Goal: Task Accomplishment & Management: Complete application form

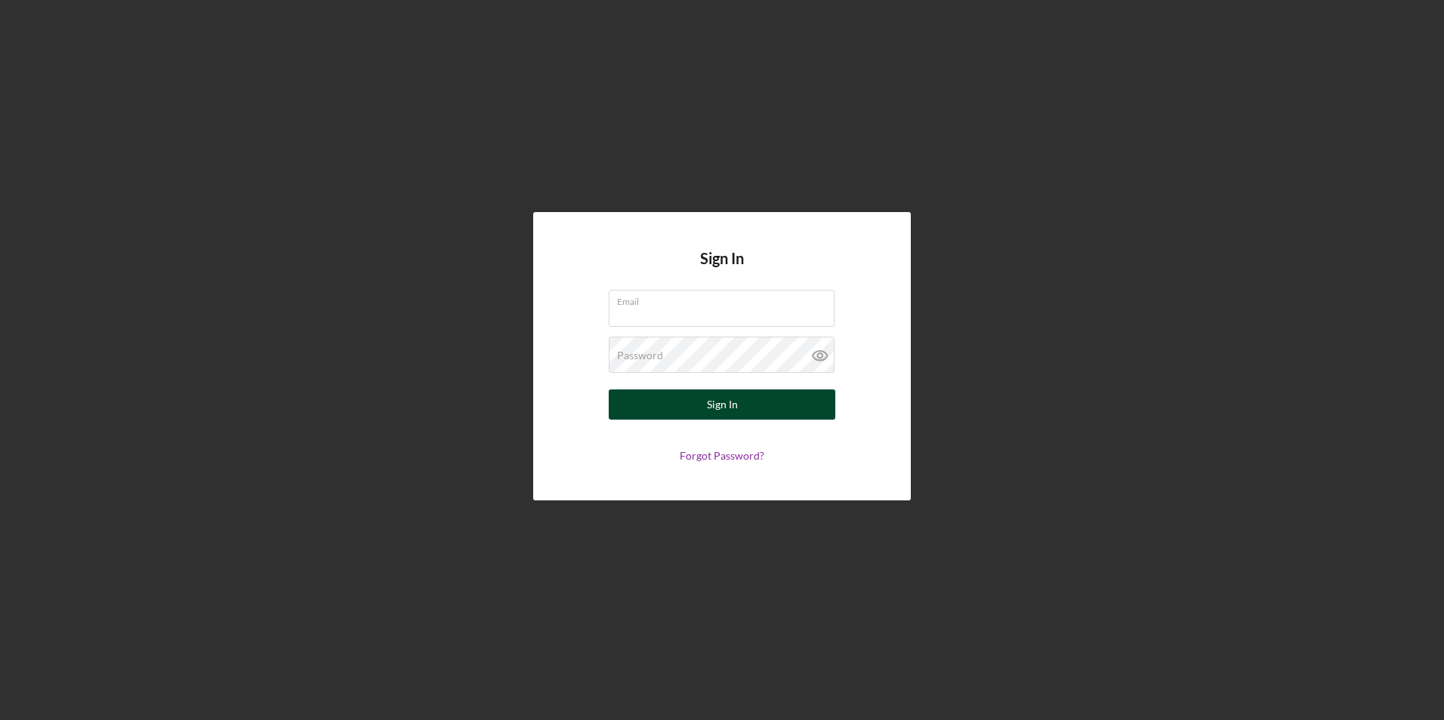
type input "[EMAIL_ADDRESS][DOMAIN_NAME]"
click at [716, 410] on div "Sign In" at bounding box center [722, 405] width 31 height 30
click at [723, 406] on div "Sign In" at bounding box center [722, 405] width 31 height 30
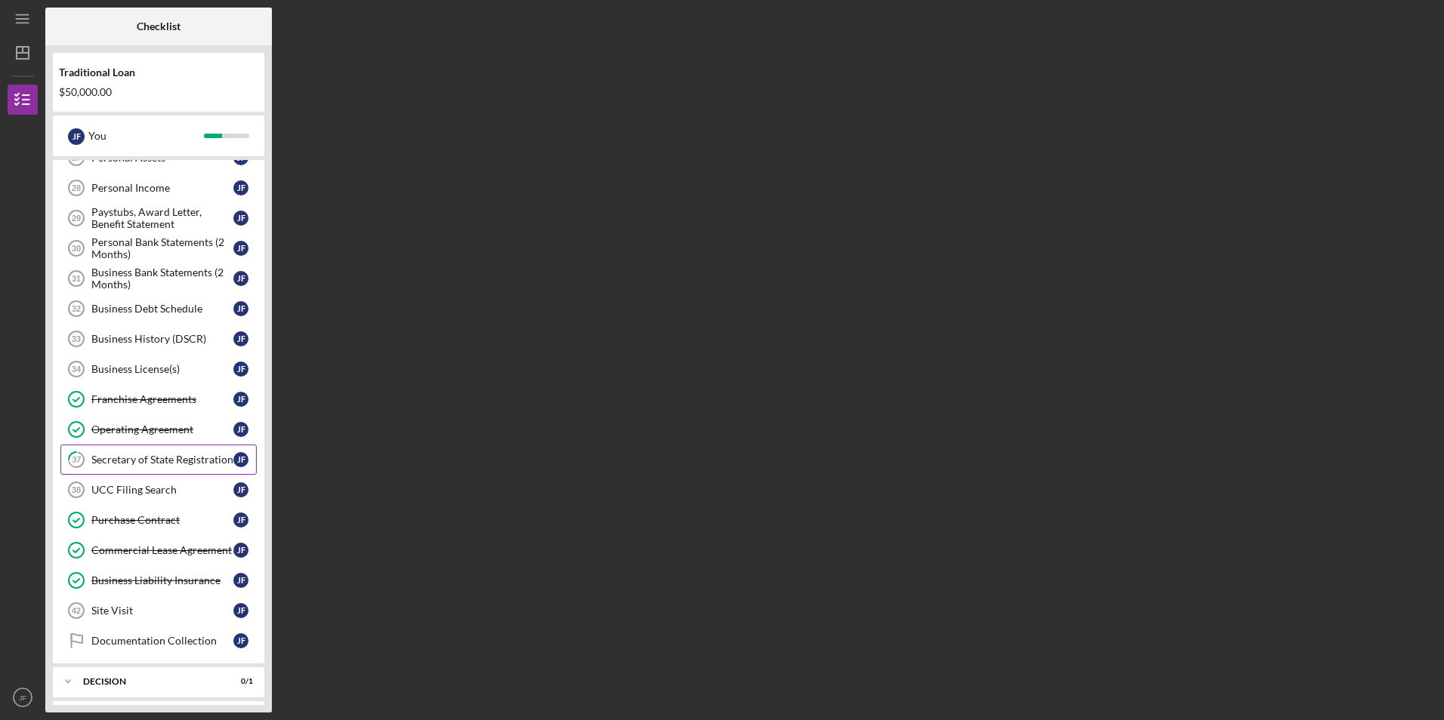
scroll to position [415, 0]
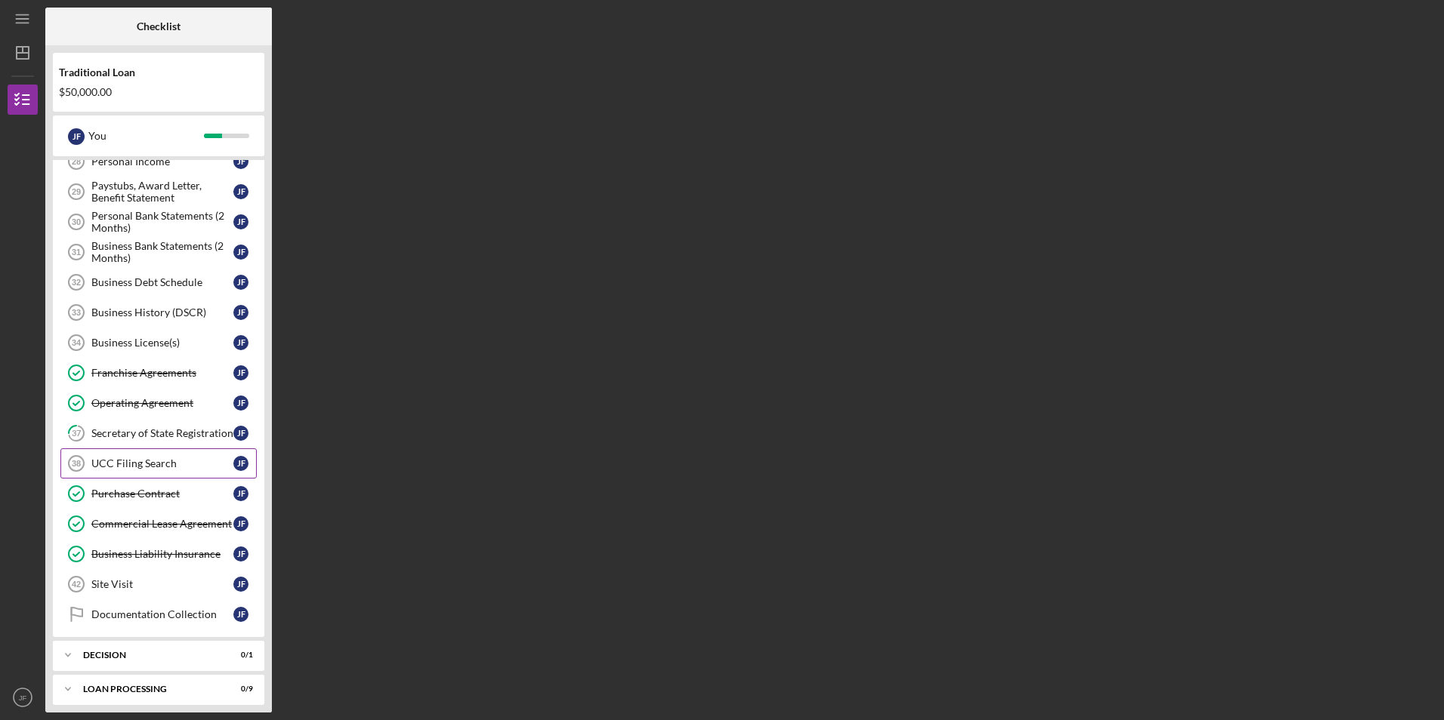
click at [199, 477] on link "UCC Filing Search 38 UCC Filing Search [PERSON_NAME]" at bounding box center [158, 464] width 196 height 30
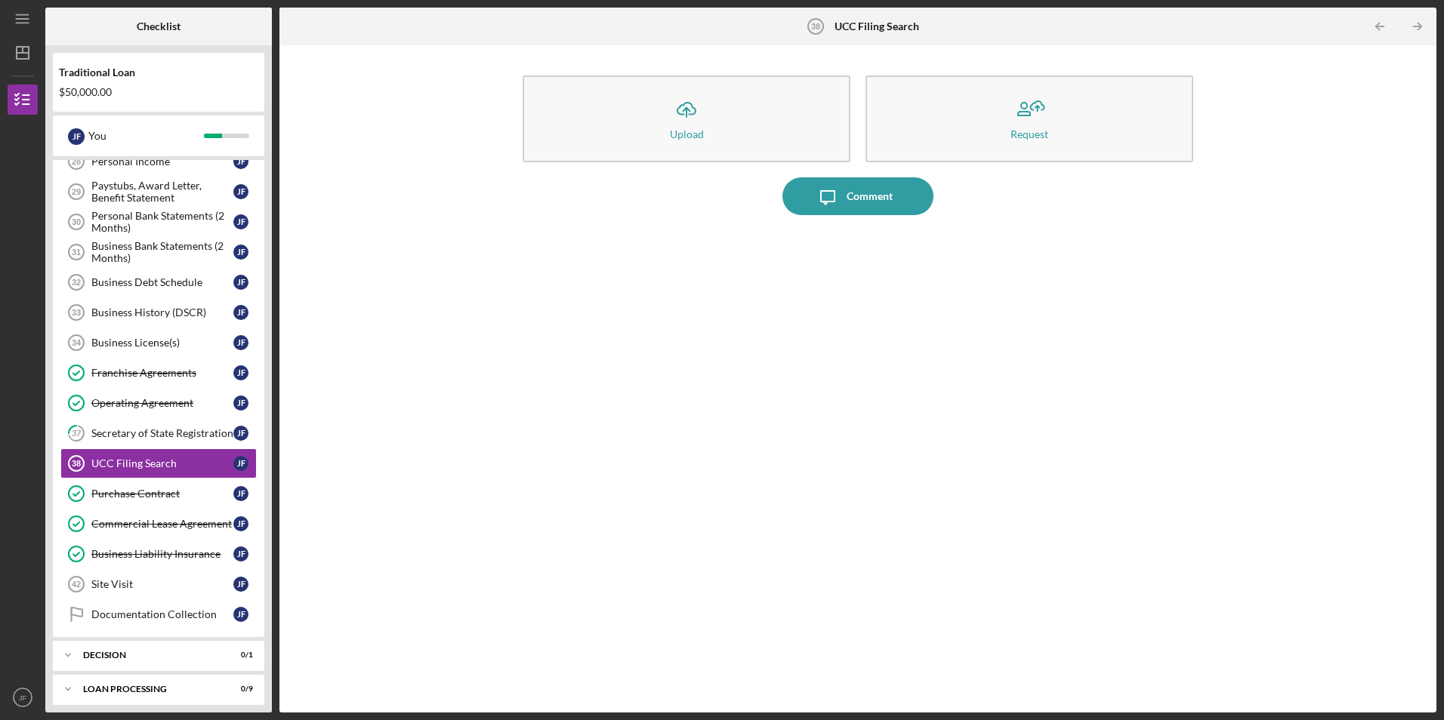
click at [862, 23] on b "UCC Filing Search" at bounding box center [876, 26] width 85 height 12
click at [891, 201] on button "Icon/Message Comment" at bounding box center [857, 196] width 151 height 38
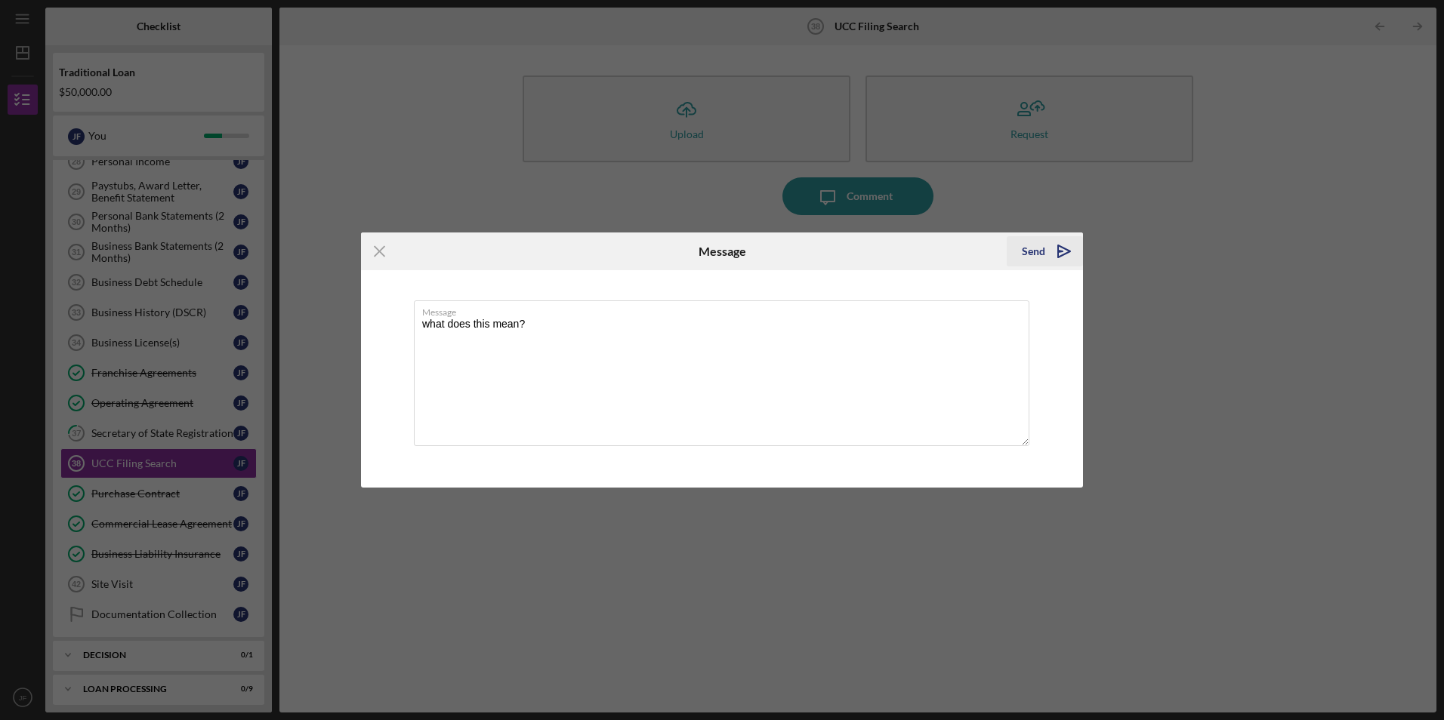
type textarea "what does this mean?"
click at [1031, 245] on div "Send" at bounding box center [1033, 251] width 23 height 30
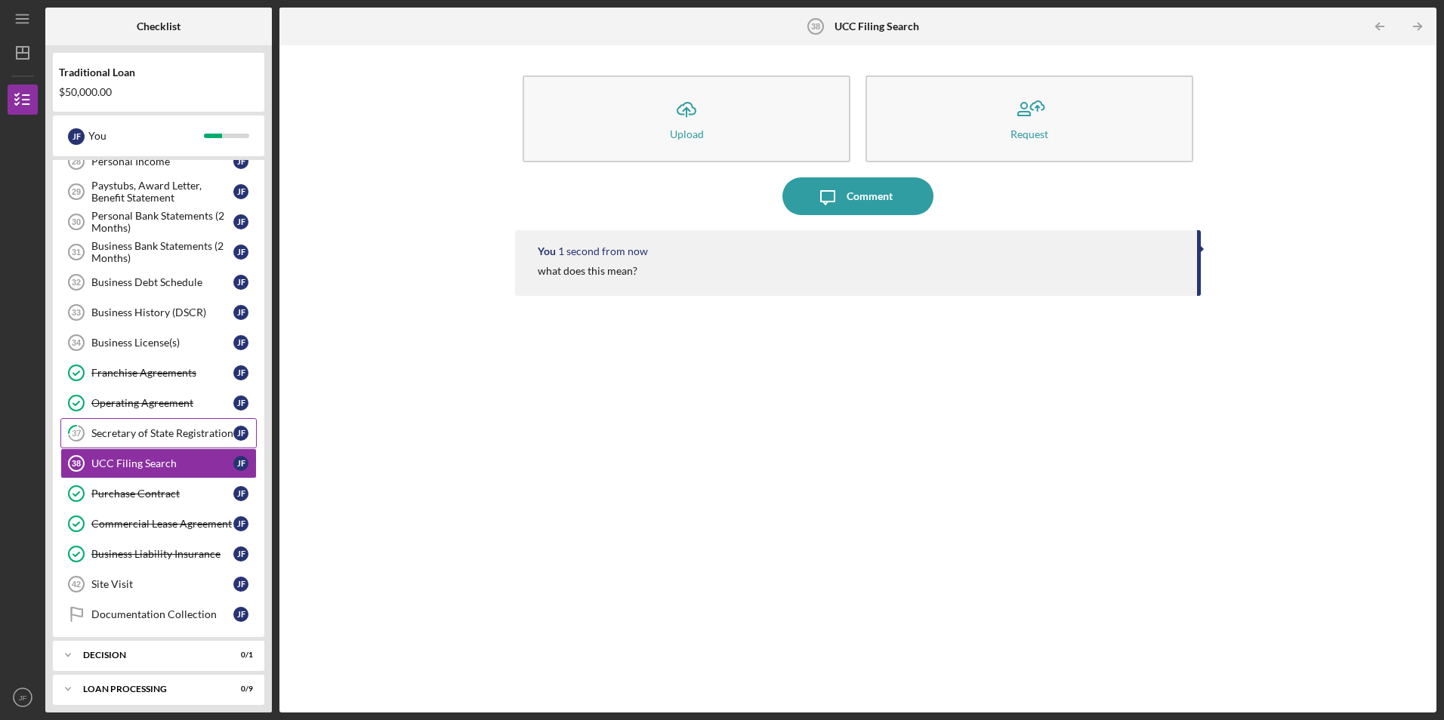
click at [160, 427] on link "37 Secretary of State Registration [PERSON_NAME]" at bounding box center [158, 433] width 196 height 30
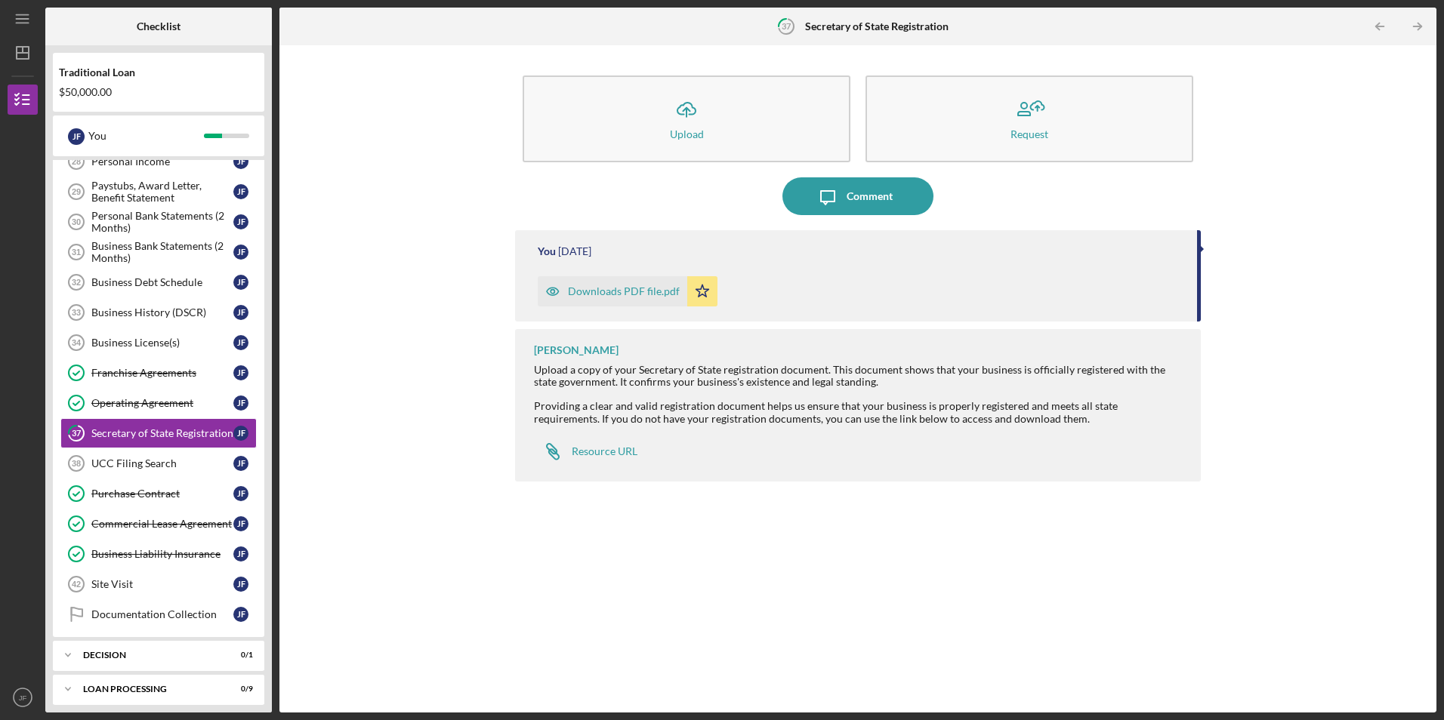
click at [630, 292] on div "Downloads PDF file.pdf" at bounding box center [624, 291] width 112 height 12
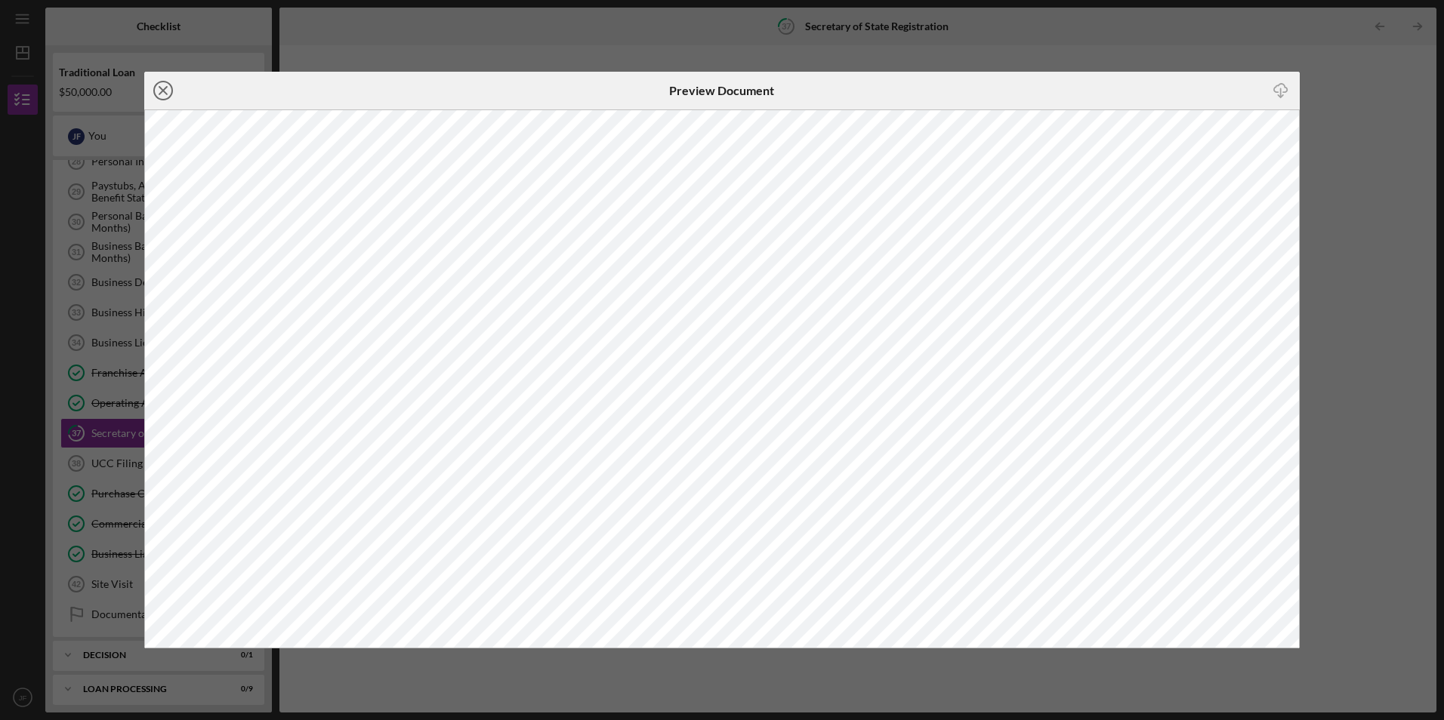
click at [162, 97] on icon "Icon/Close" at bounding box center [163, 91] width 38 height 38
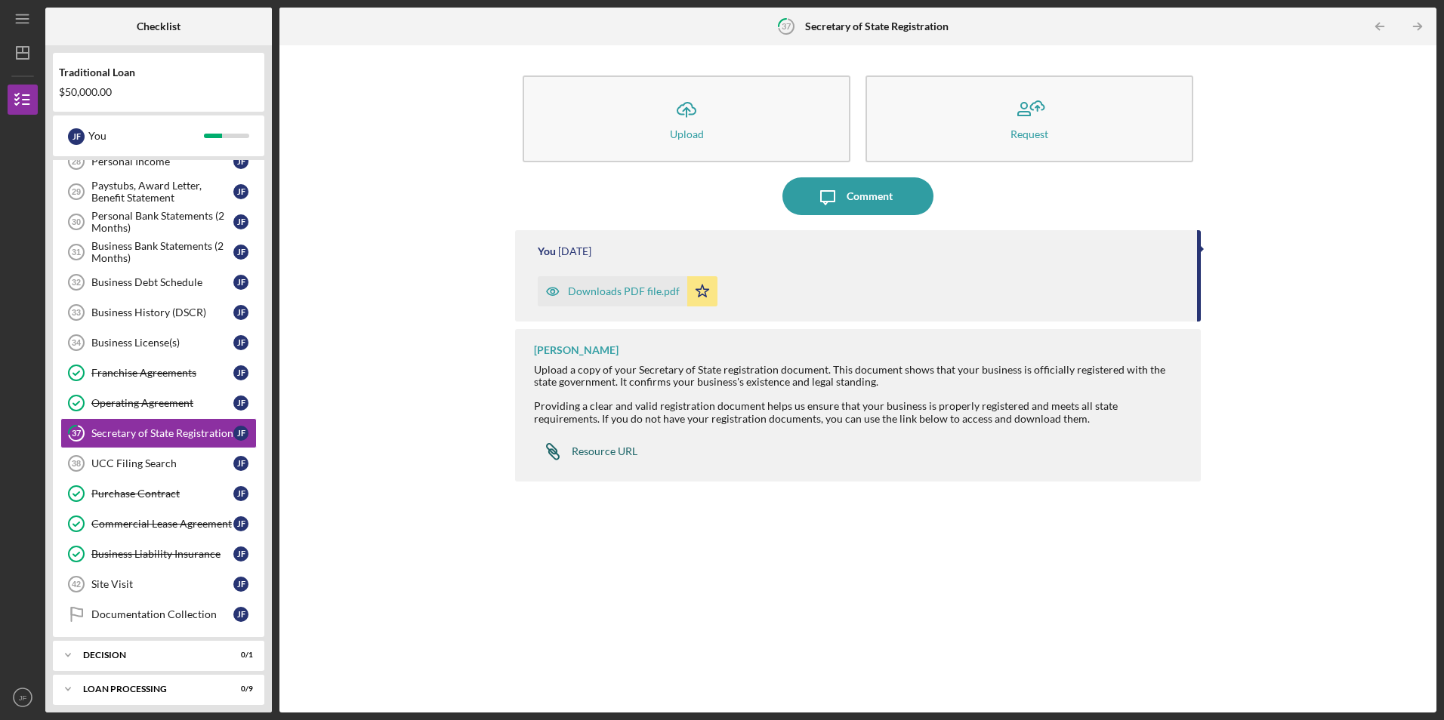
click at [608, 452] on div "Resource URL" at bounding box center [605, 452] width 66 height 12
click at [620, 293] on div "Downloads PDF file.pdf" at bounding box center [624, 291] width 112 height 12
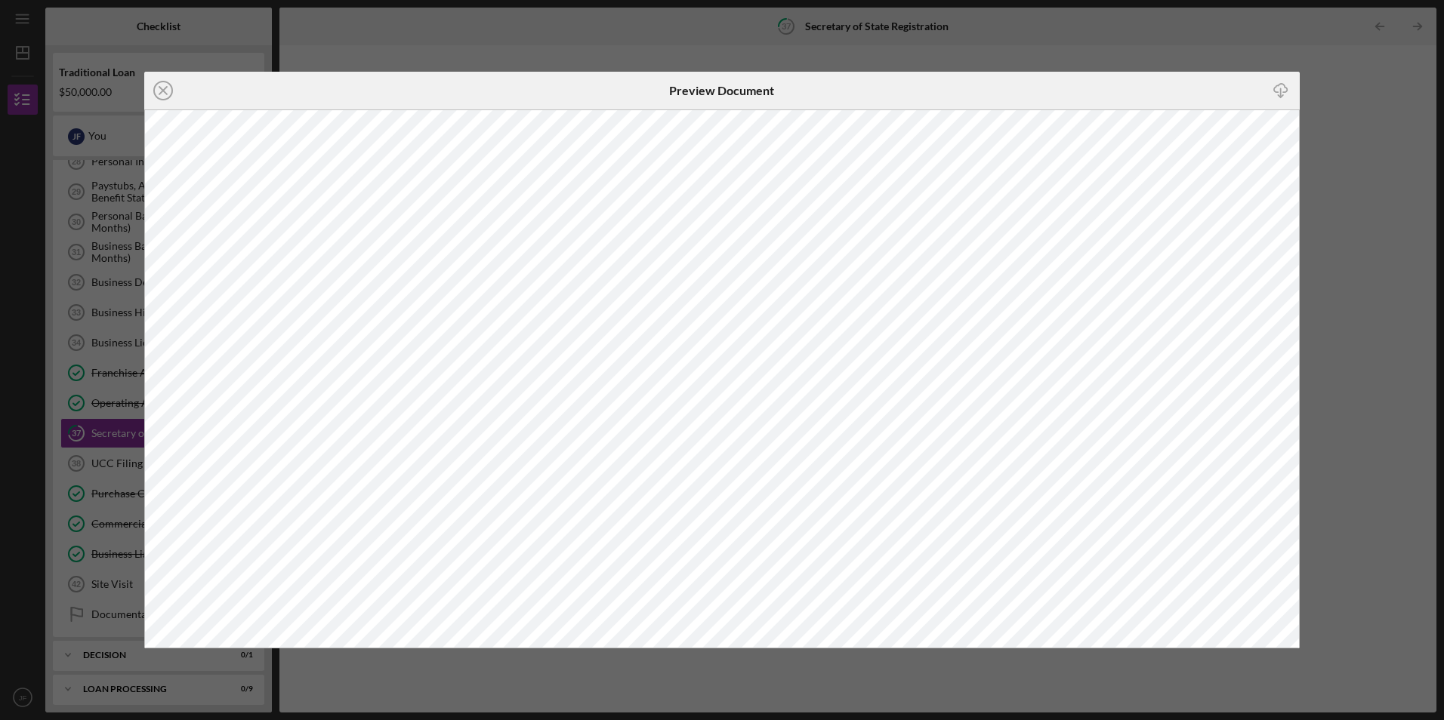
click at [158, 88] on icon "Icon/Close" at bounding box center [163, 91] width 38 height 38
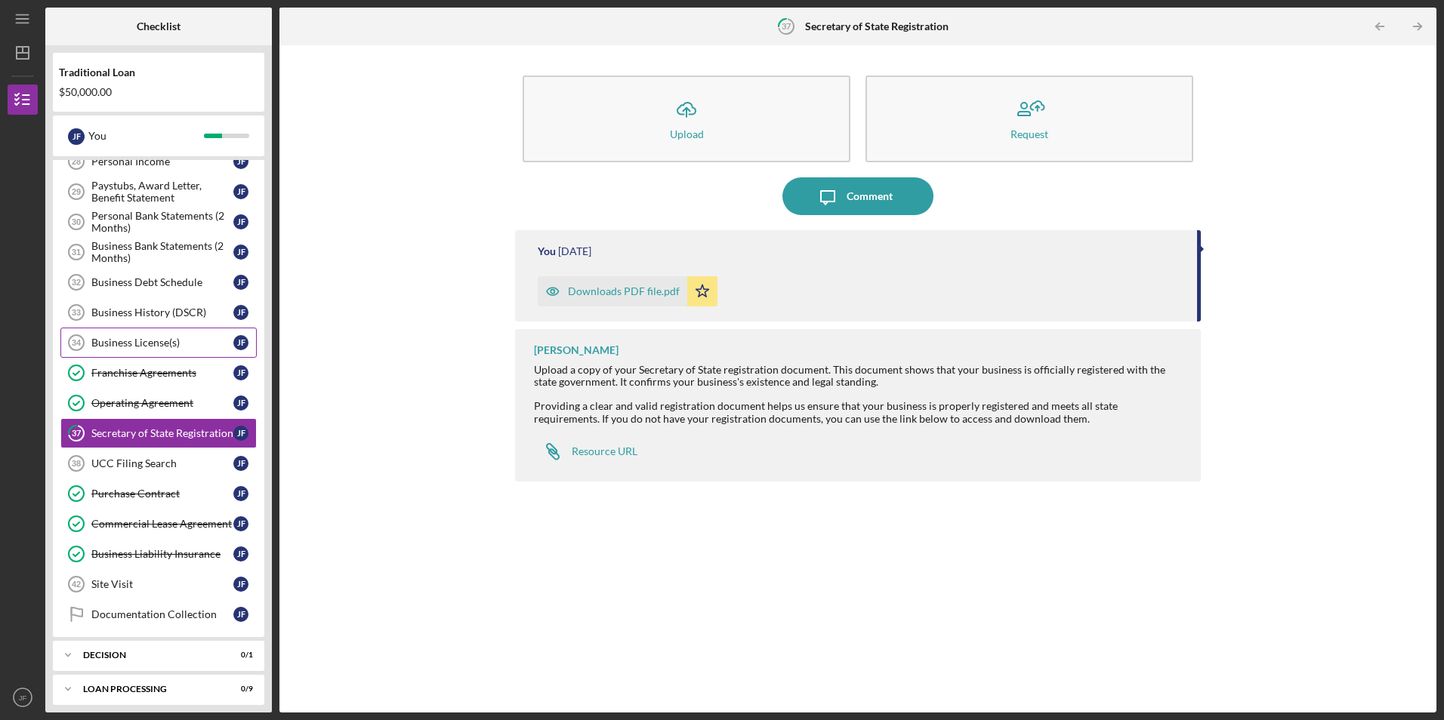
click at [169, 342] on div "Business License(s)" at bounding box center [162, 343] width 142 height 12
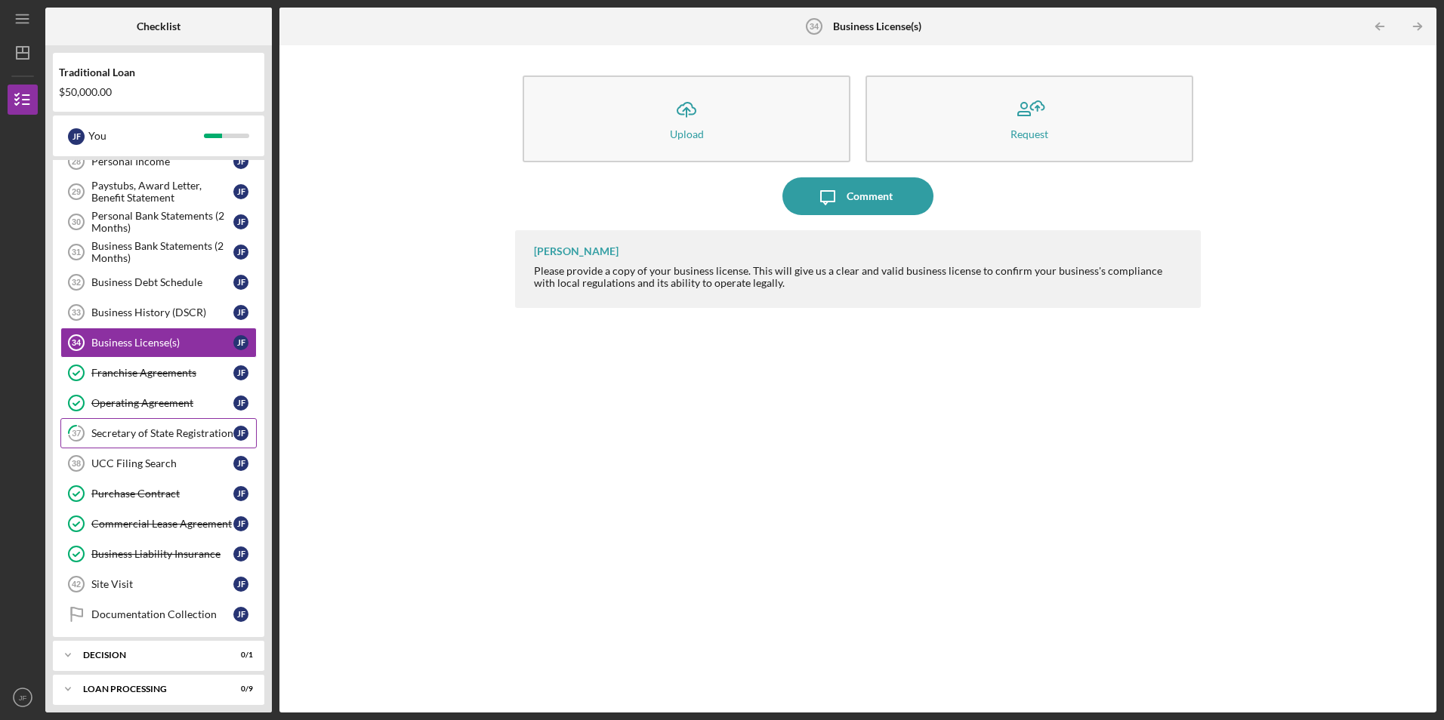
click at [157, 424] on link "37 Secretary of State Registration [PERSON_NAME]" at bounding box center [158, 433] width 196 height 30
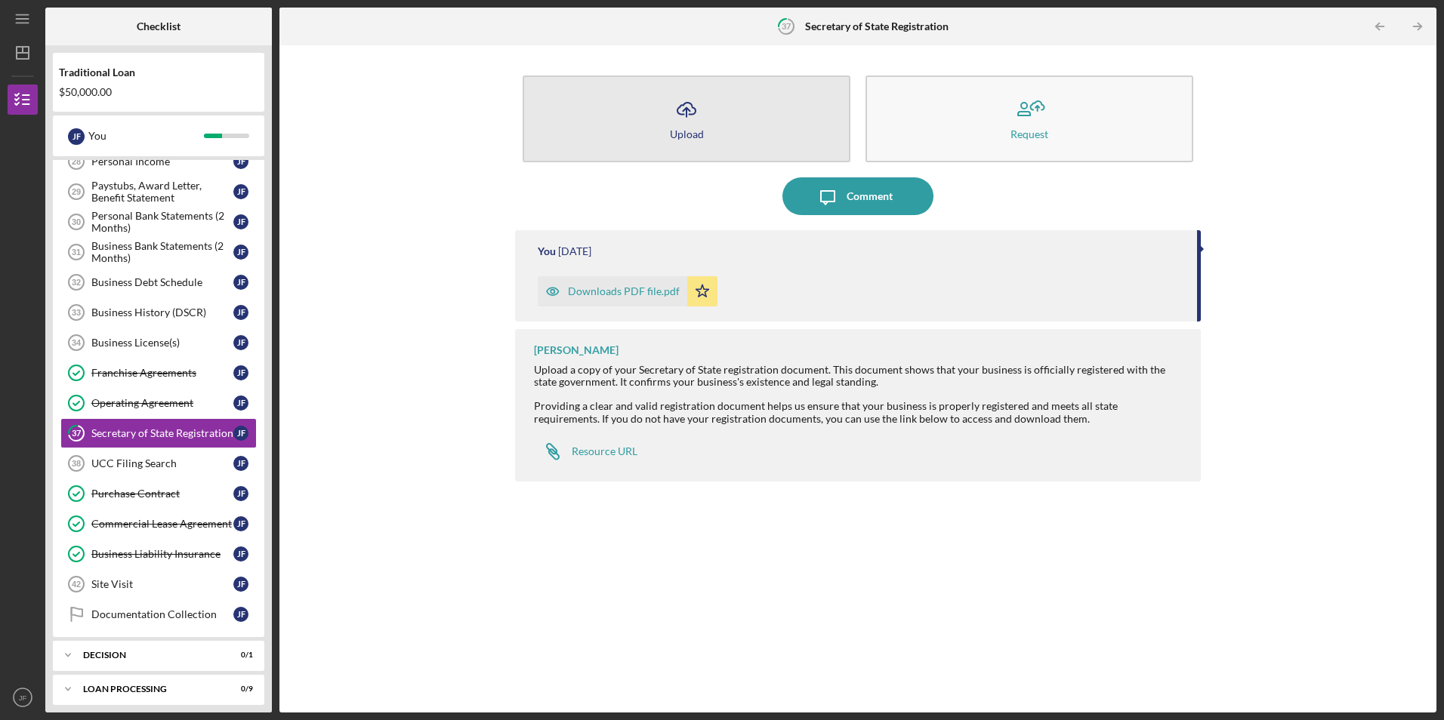
click at [692, 121] on icon "Icon/Upload" at bounding box center [687, 110] width 38 height 38
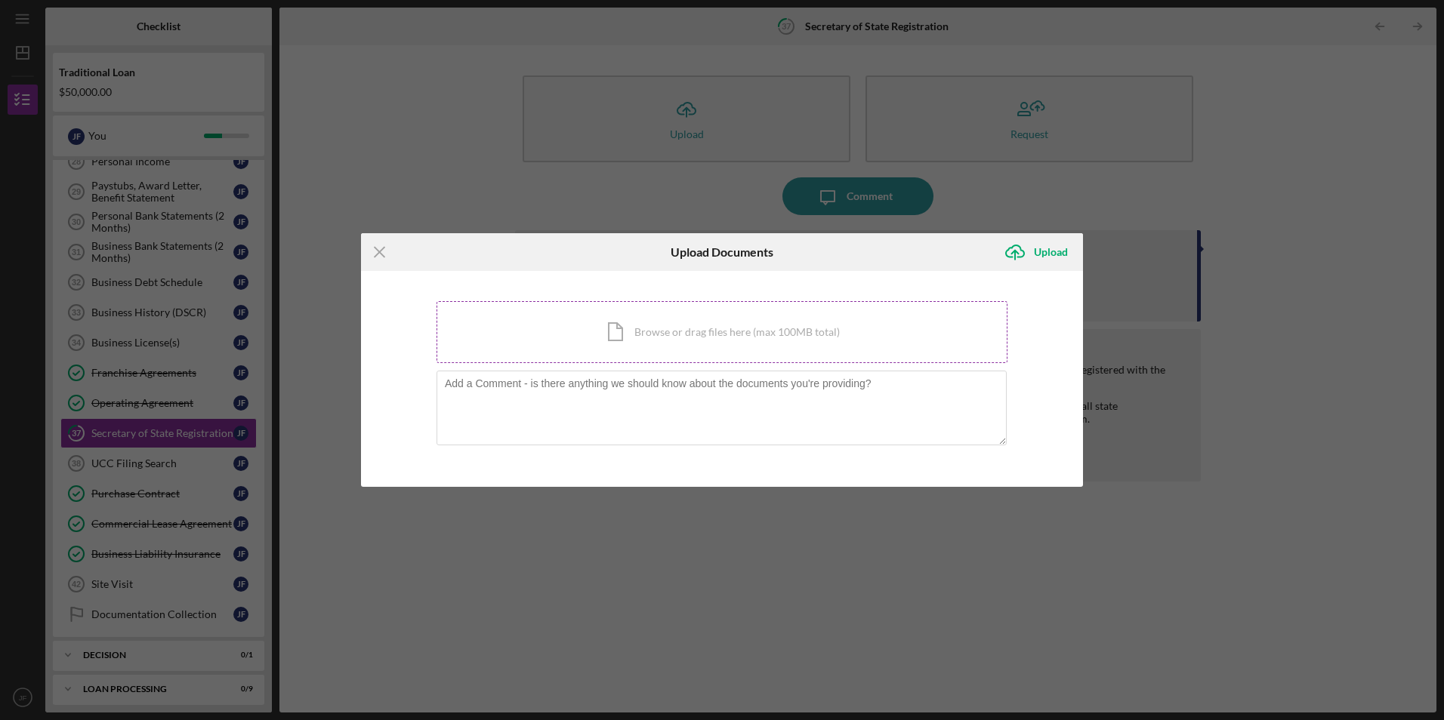
click at [630, 330] on div "Icon/Document Browse or drag files here (max 100MB total) Tap to choose files o…" at bounding box center [722, 332] width 571 height 62
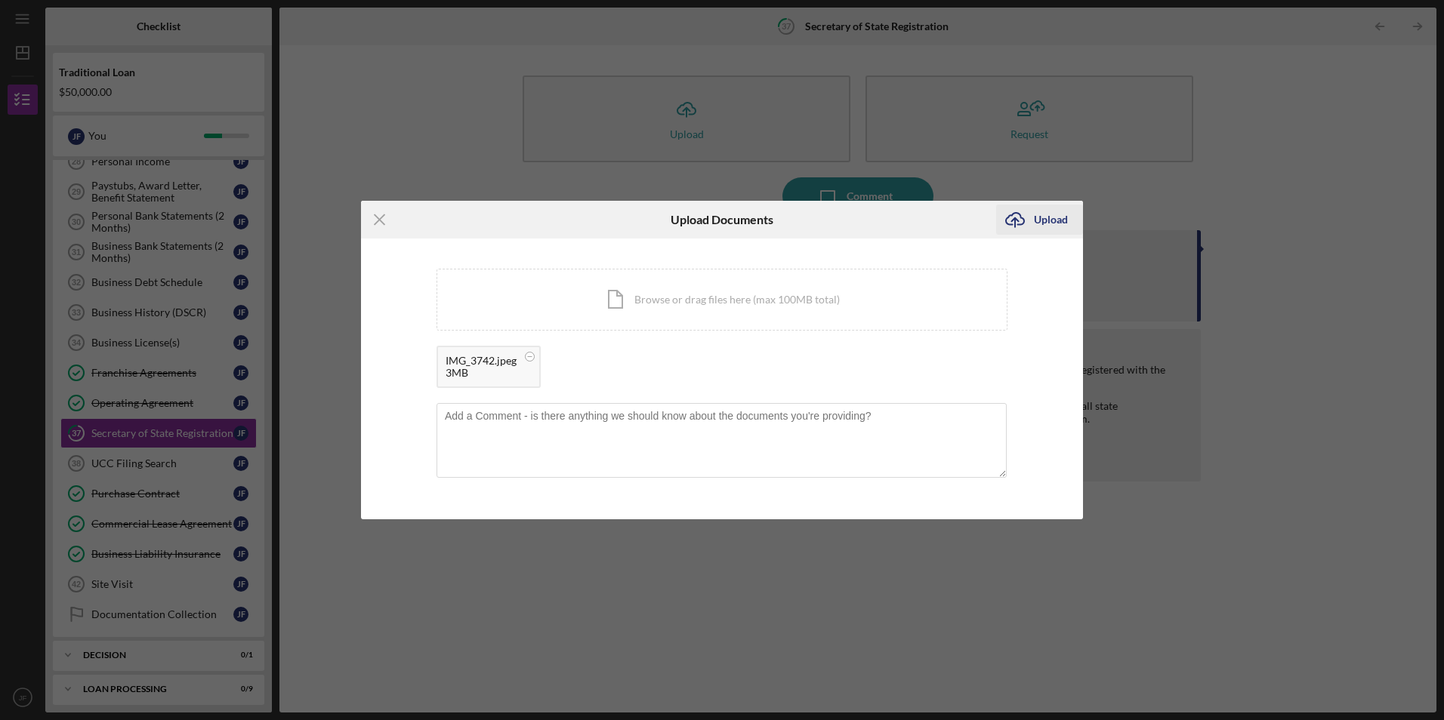
click at [1052, 218] on div "Upload" at bounding box center [1051, 220] width 34 height 30
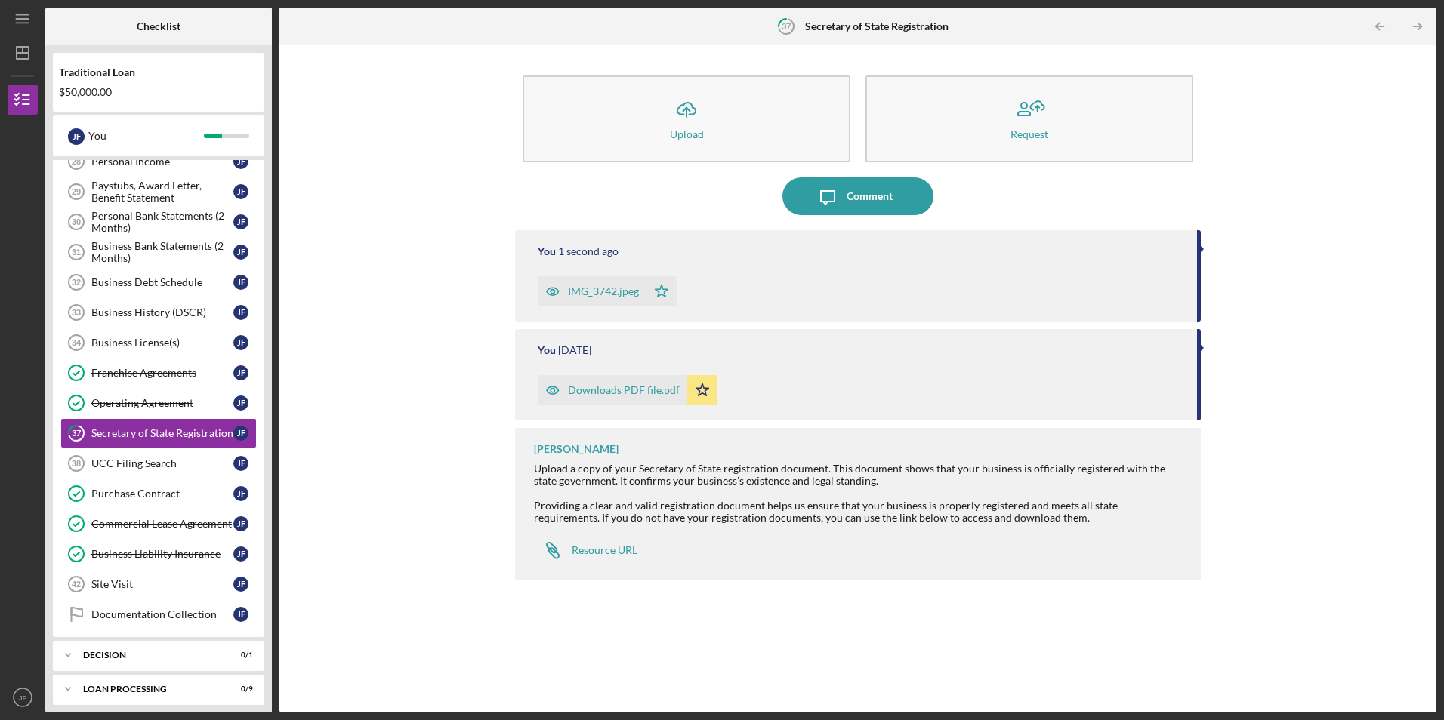
click at [340, 446] on div "Icon/Upload Upload Request Icon/Message Comment You 1 second ago IMG_3742.jpeg …" at bounding box center [858, 379] width 1142 height 652
click at [154, 343] on div "Business License(s)" at bounding box center [162, 343] width 142 height 12
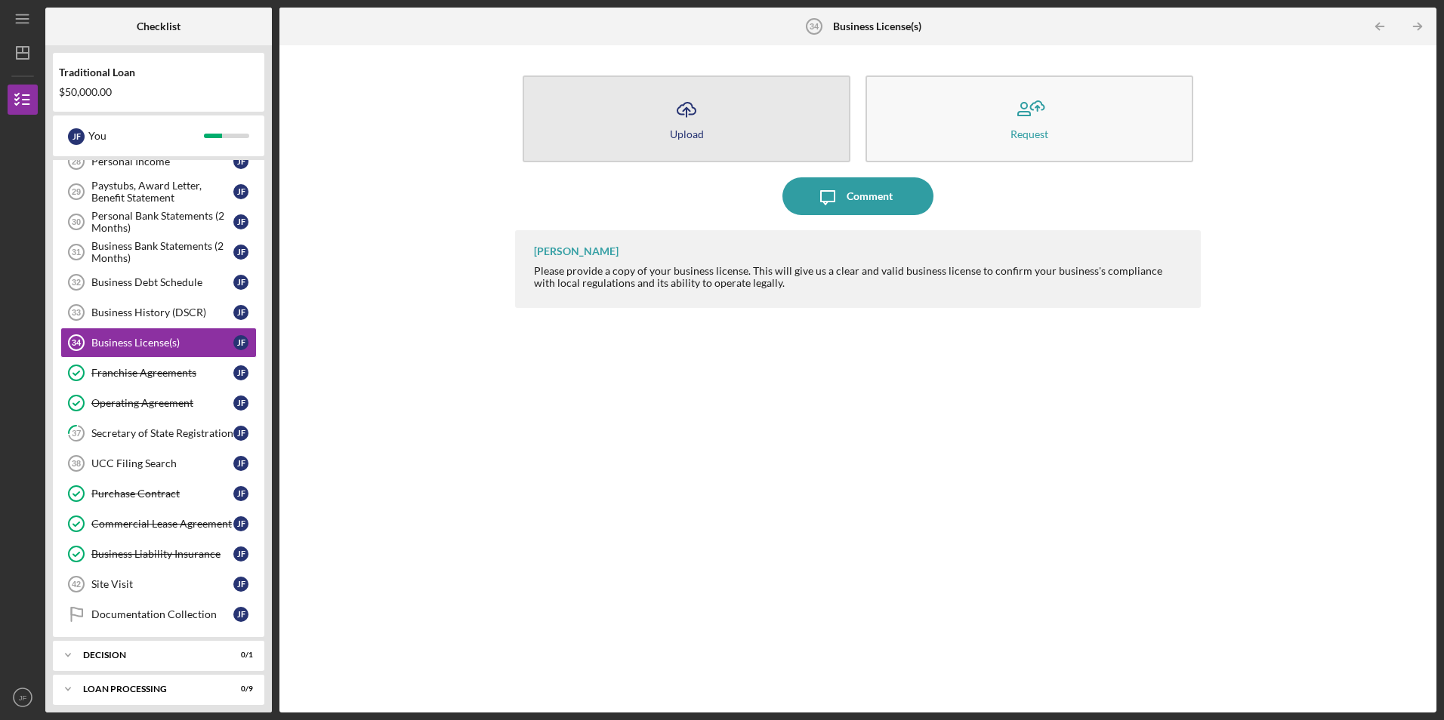
click at [698, 134] on div "Upload" at bounding box center [687, 133] width 34 height 11
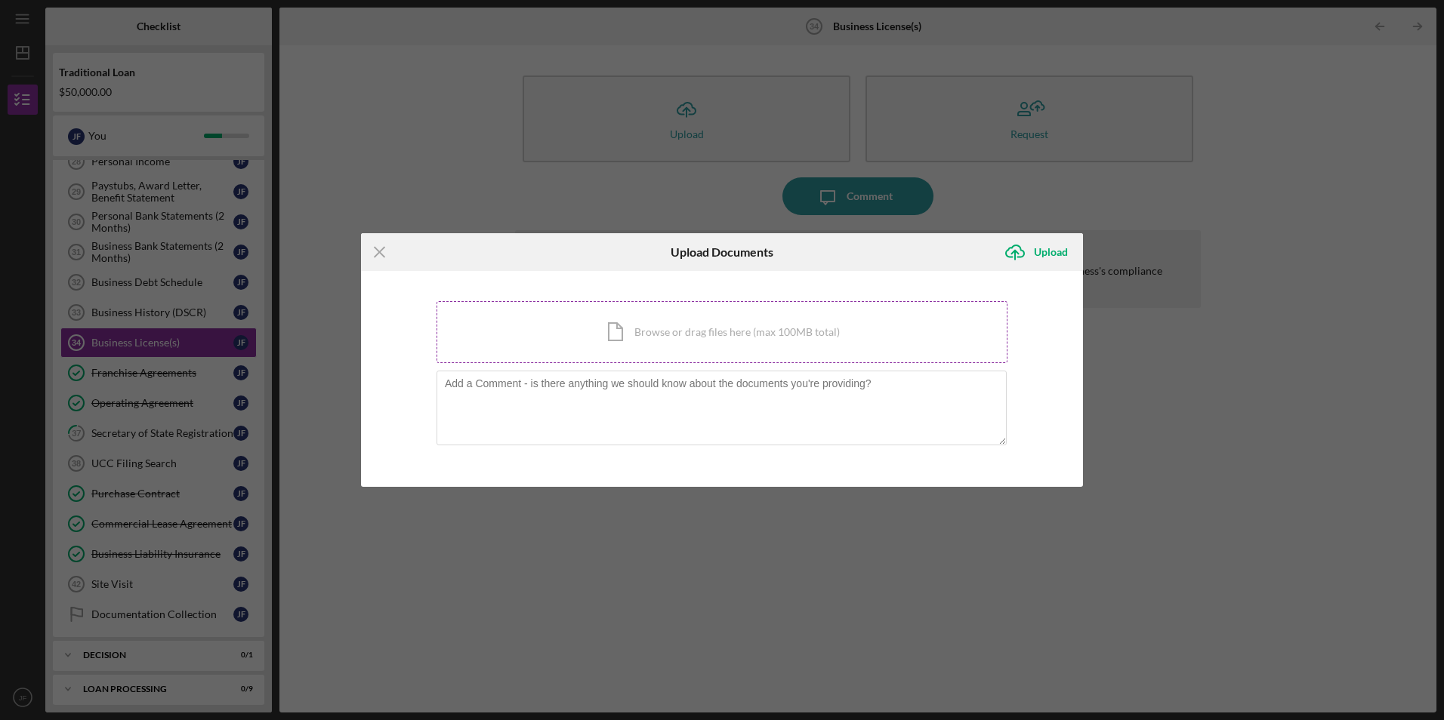
click at [648, 341] on div "Icon/Document Browse or drag files here (max 100MB total) Tap to choose files o…" at bounding box center [722, 332] width 571 height 62
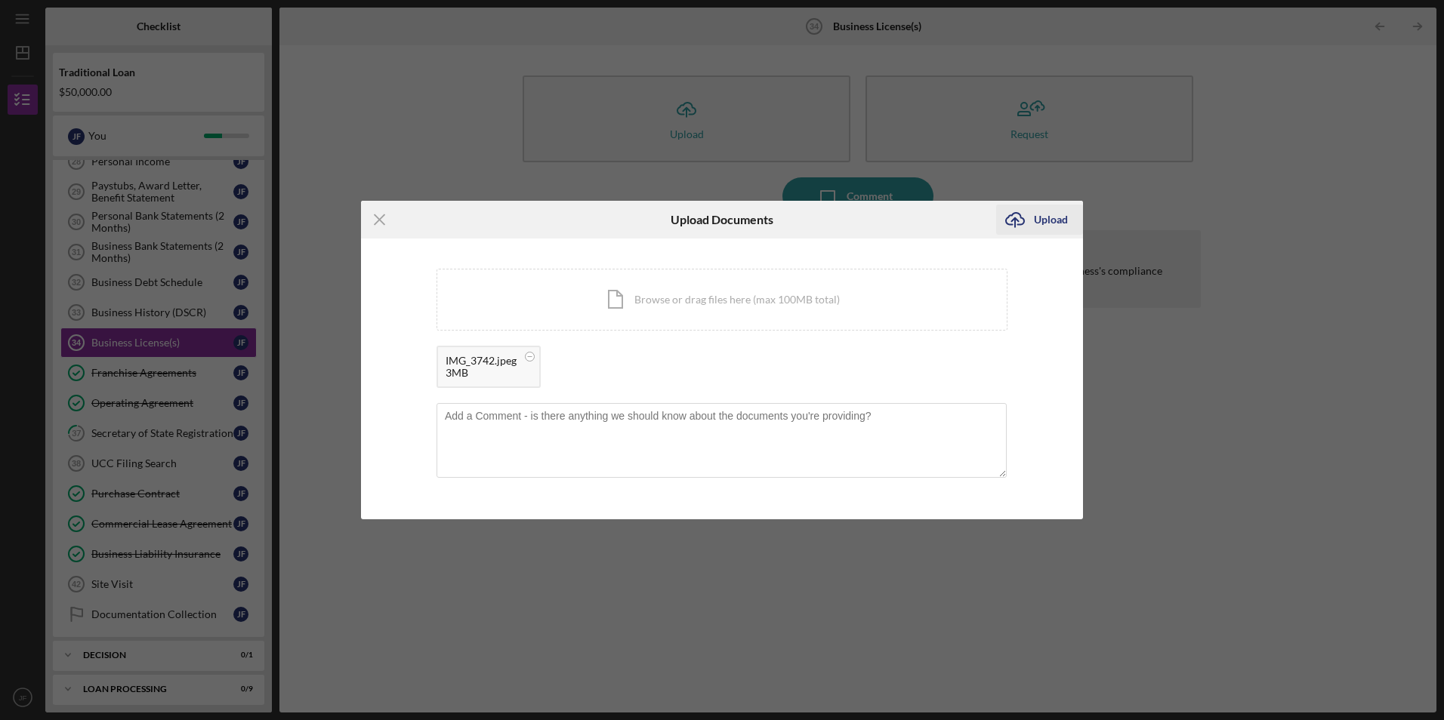
click at [1043, 208] on div "Upload" at bounding box center [1051, 220] width 34 height 30
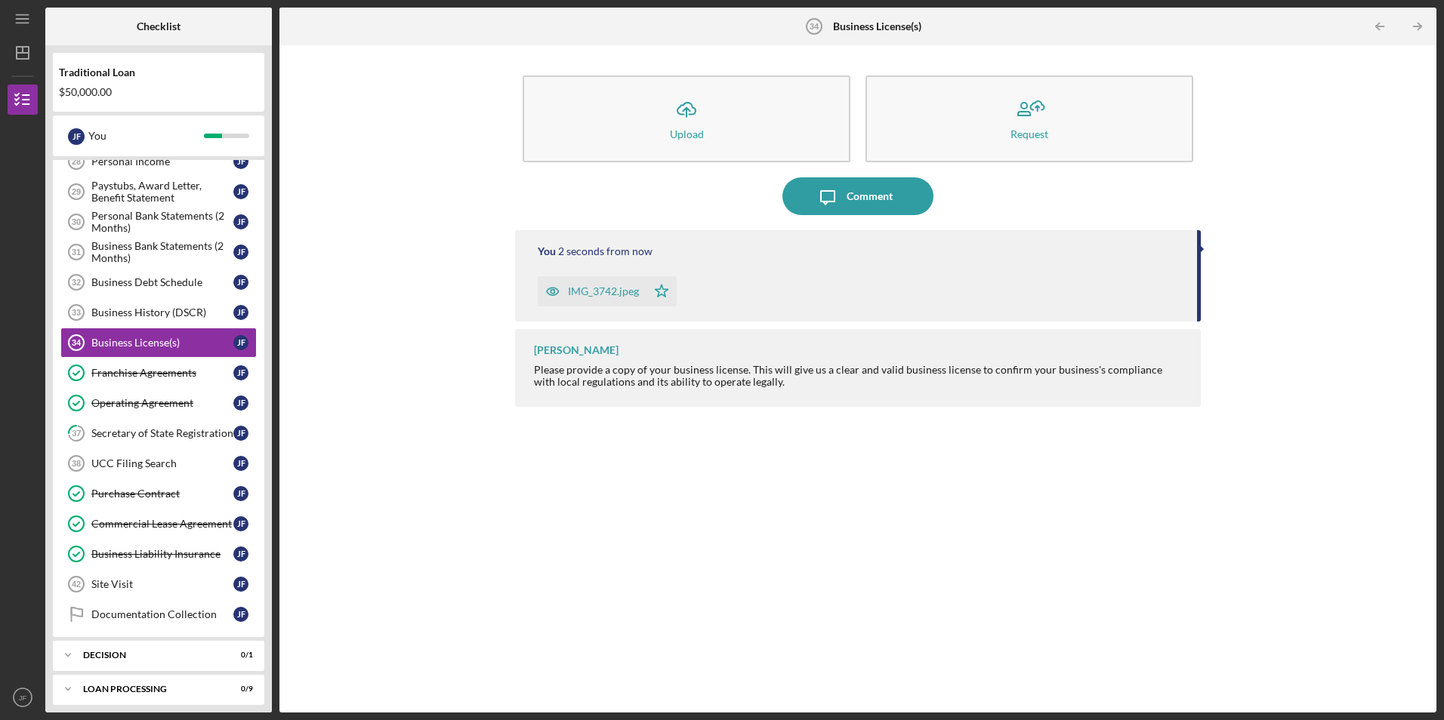
click at [336, 245] on div "Icon/Upload Upload Request Icon/Message Comment You 2 seconds from now IMG_3742…" at bounding box center [858, 379] width 1142 height 652
click at [76, 302] on icon "Business History (DSCR) 33" at bounding box center [76, 313] width 38 height 38
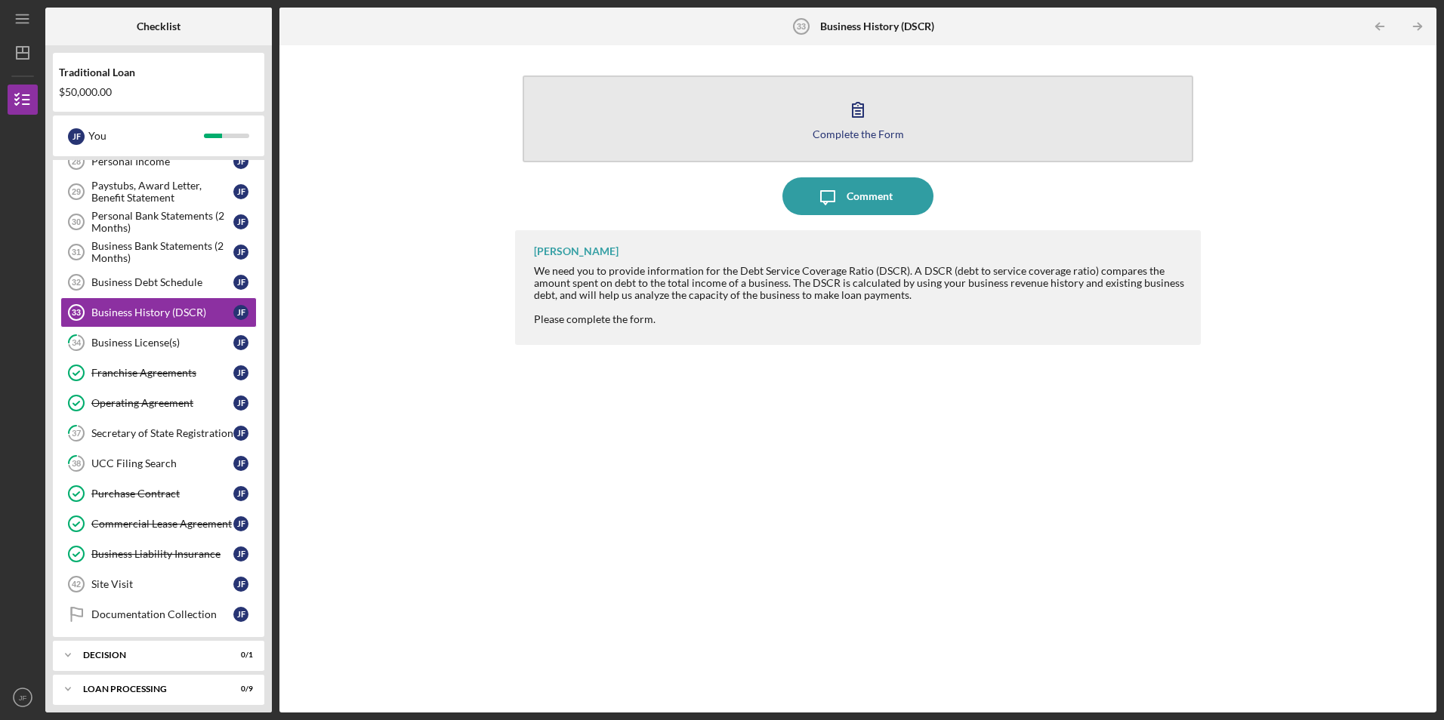
click at [821, 125] on button "Complete the Form Form" at bounding box center [858, 119] width 670 height 87
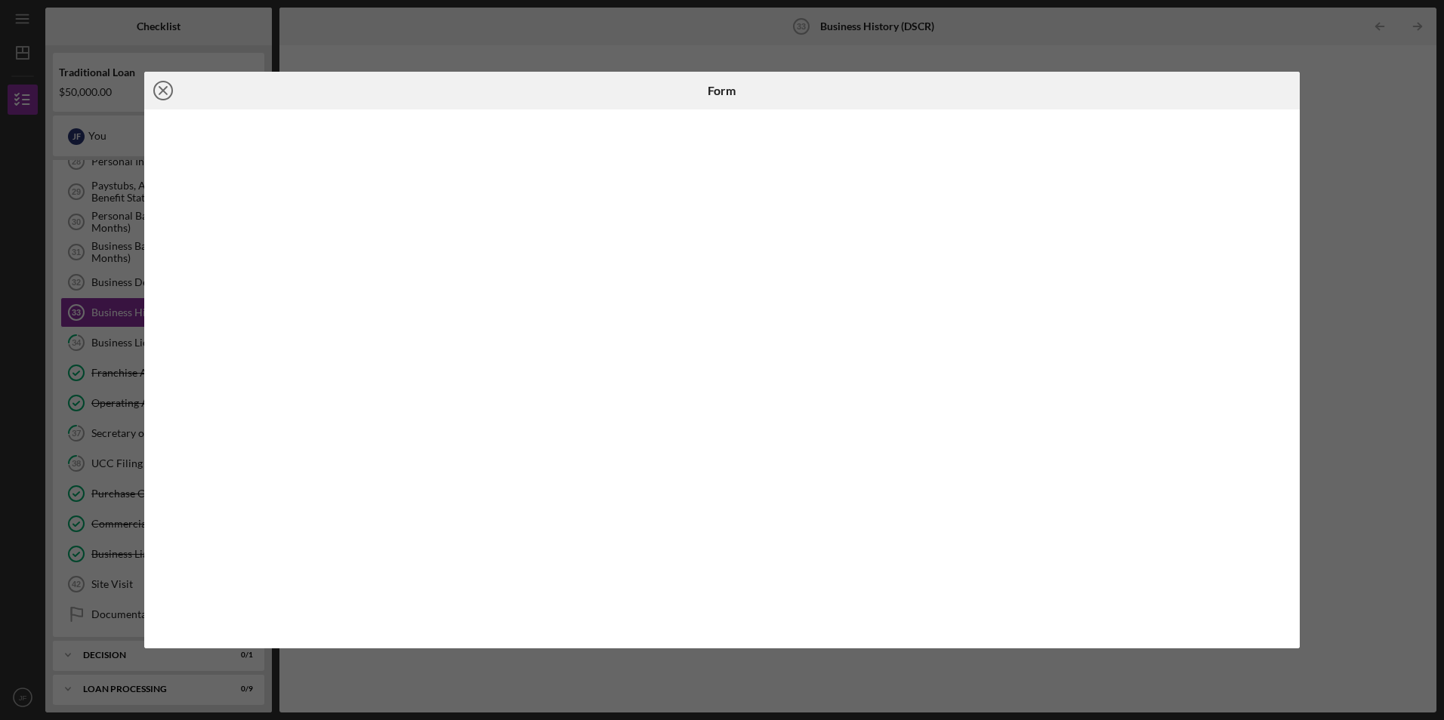
click at [163, 91] on line at bounding box center [163, 91] width 8 height 8
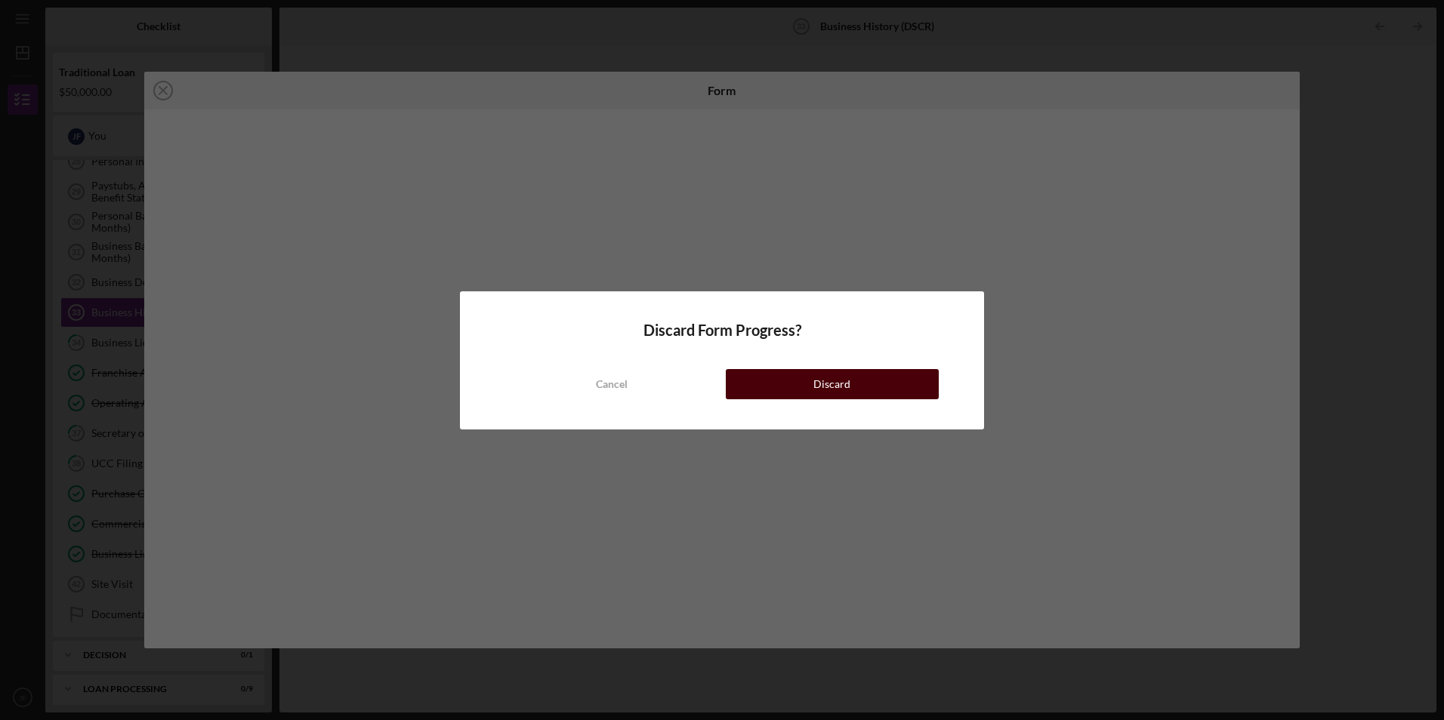
click at [762, 369] on button "Discard" at bounding box center [832, 384] width 213 height 30
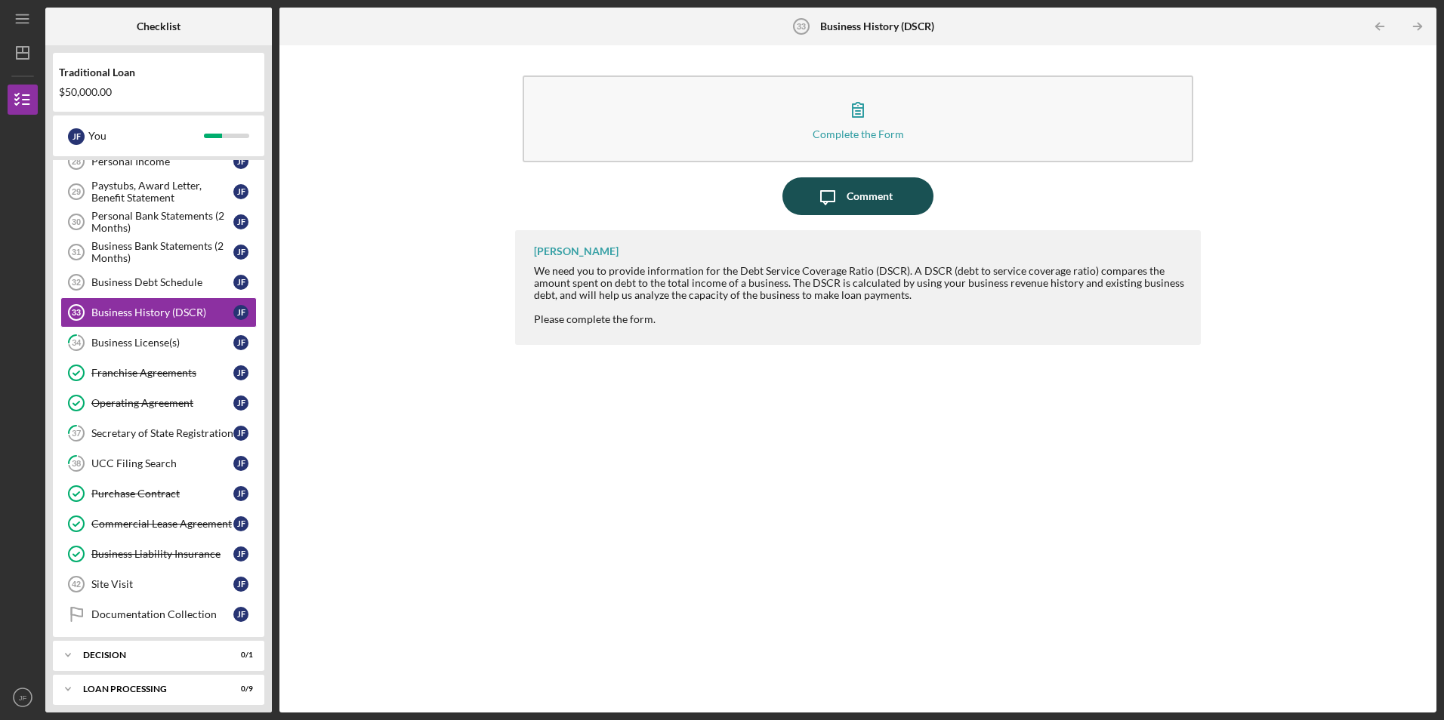
click at [831, 193] on icon "Icon/Message" at bounding box center [828, 196] width 38 height 38
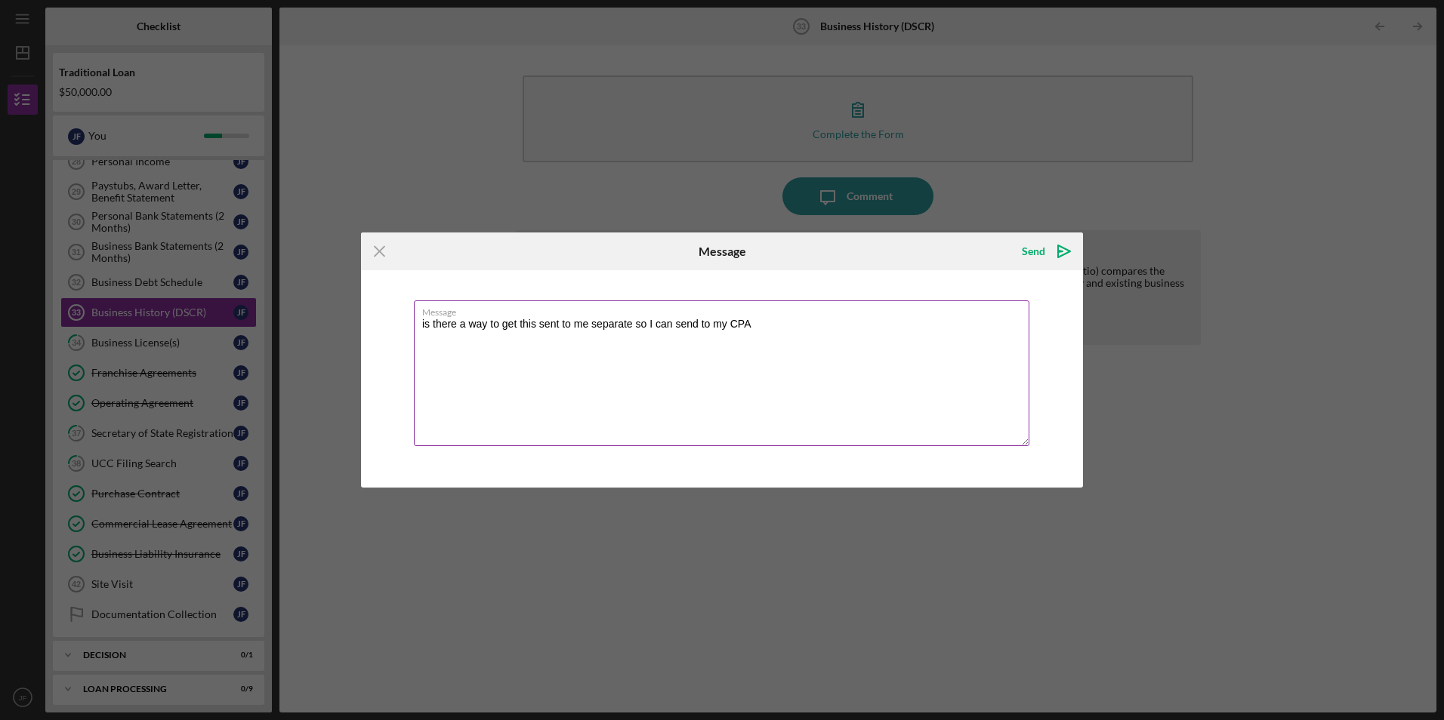
click at [428, 322] on textarea "is there a way to get this sent to me separate so I can send to my CPA" at bounding box center [721, 374] width 615 height 146
click at [424, 322] on textarea "is there a way to get this sent to me separate so I can send to my CPA" at bounding box center [721, 374] width 615 height 146
click at [768, 322] on textarea "Is there a way to get this sent to me separate so I can send to my CPA" at bounding box center [721, 374] width 615 height 146
type textarea "Is there a way to get this sent to me separate so I can send to my CPA"
click at [1036, 248] on div "Send" at bounding box center [1033, 251] width 23 height 30
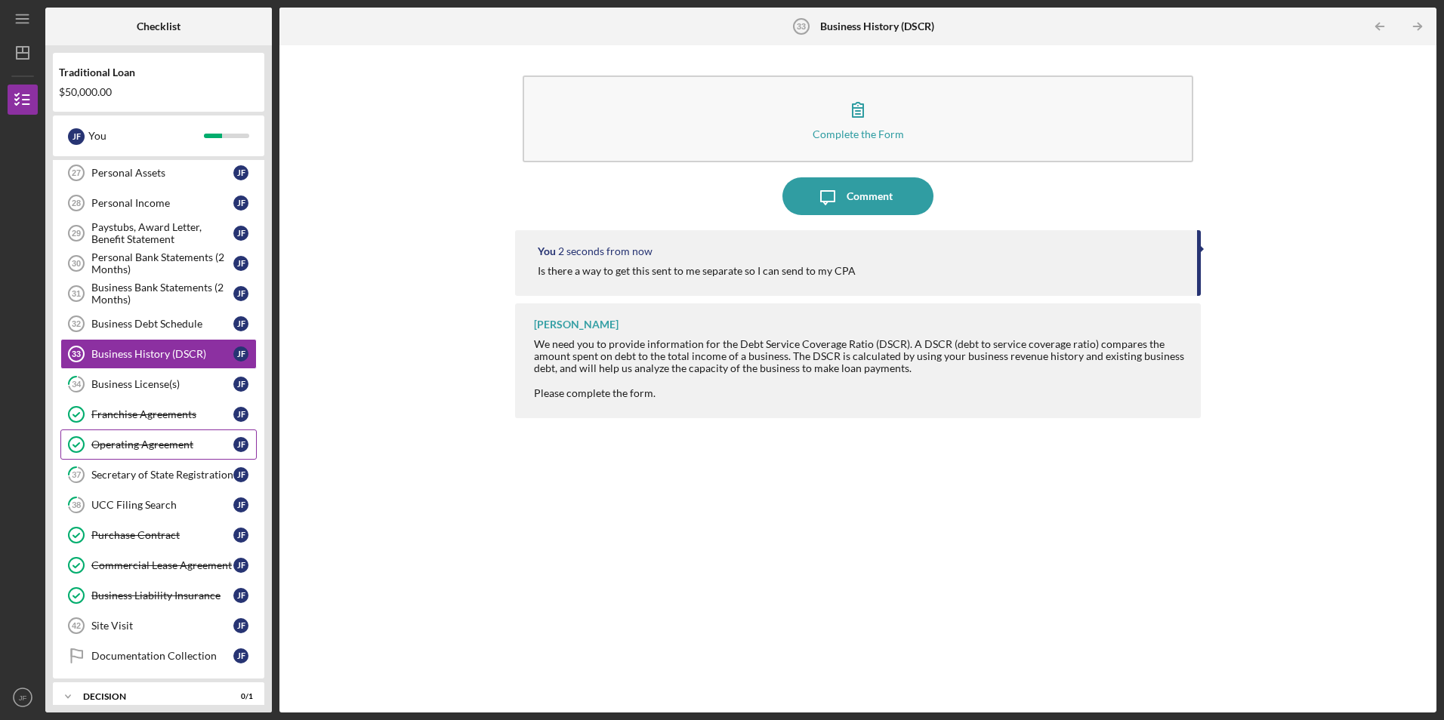
scroll to position [339, 0]
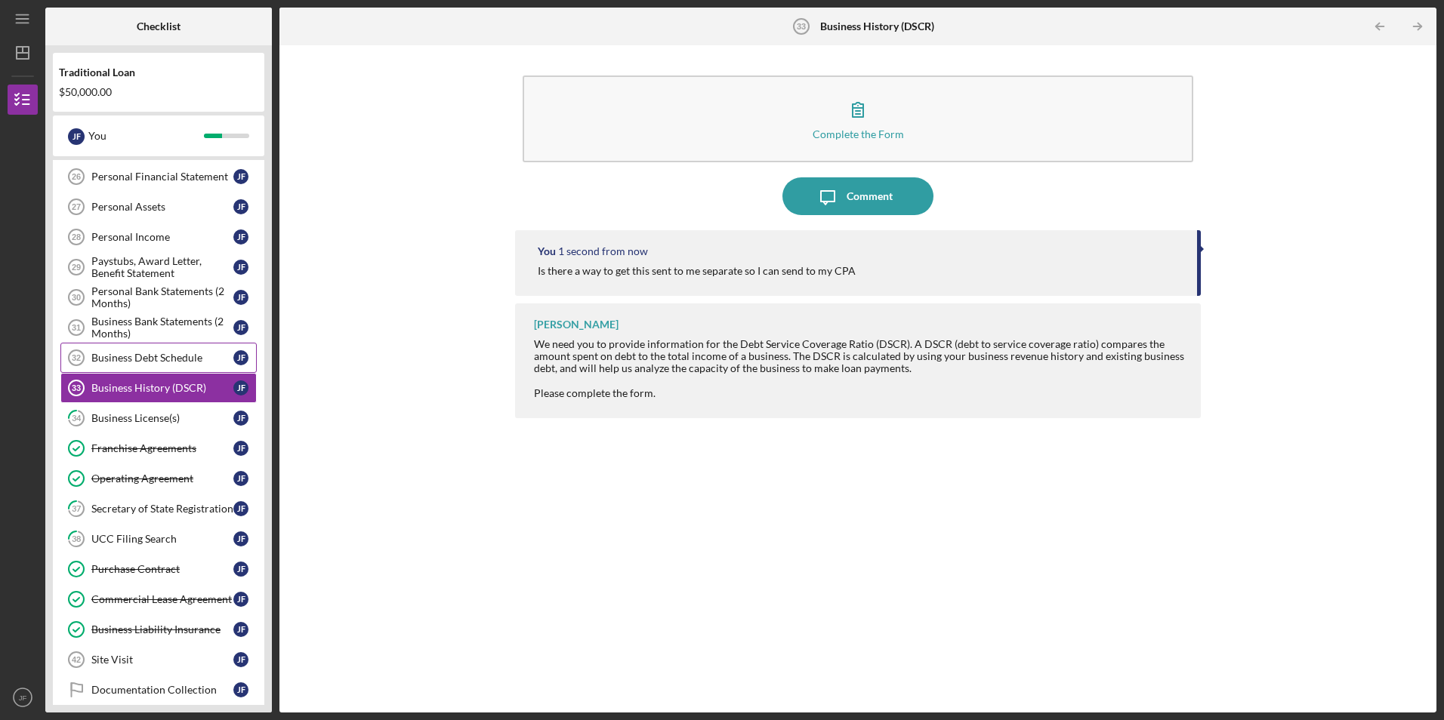
click at [170, 356] on div "Business Debt Schedule" at bounding box center [162, 358] width 142 height 12
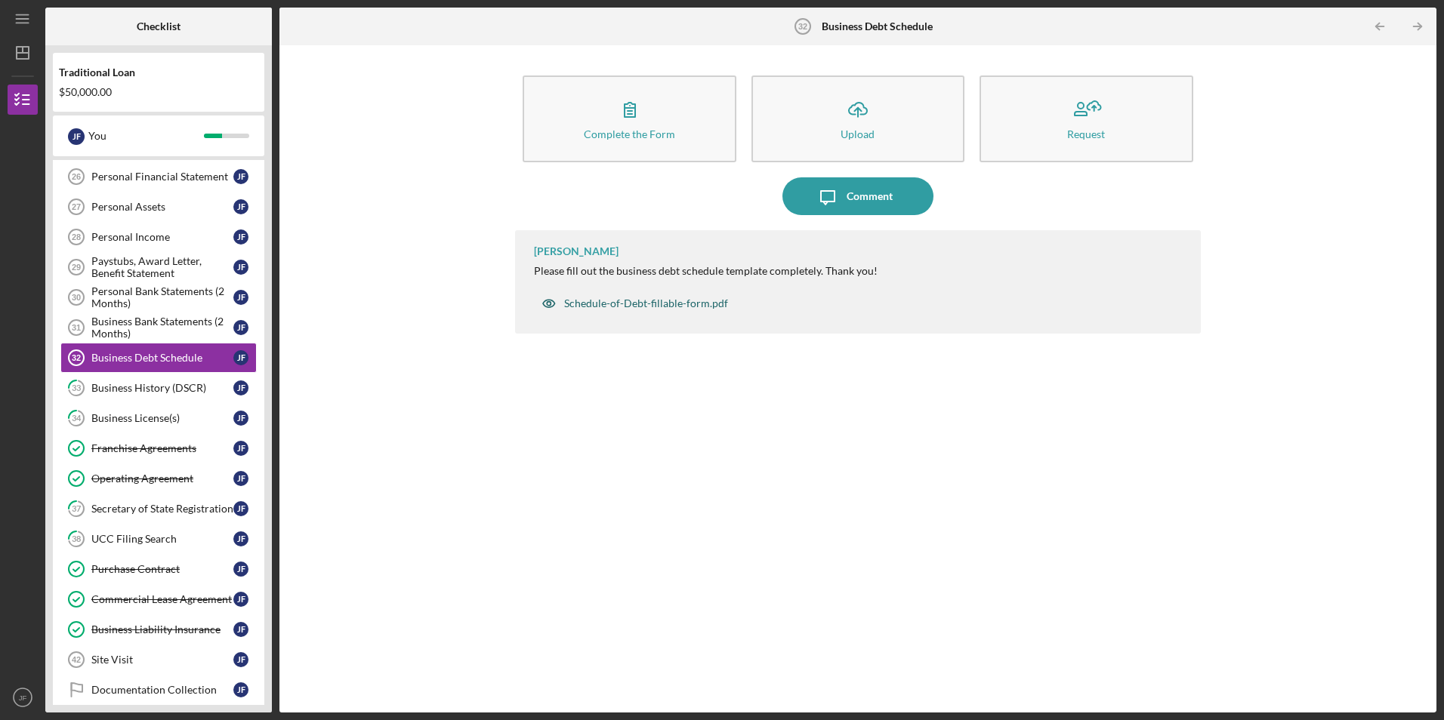
click at [656, 303] on div "Schedule-of-Debt-fillable-form.pdf" at bounding box center [646, 304] width 164 height 12
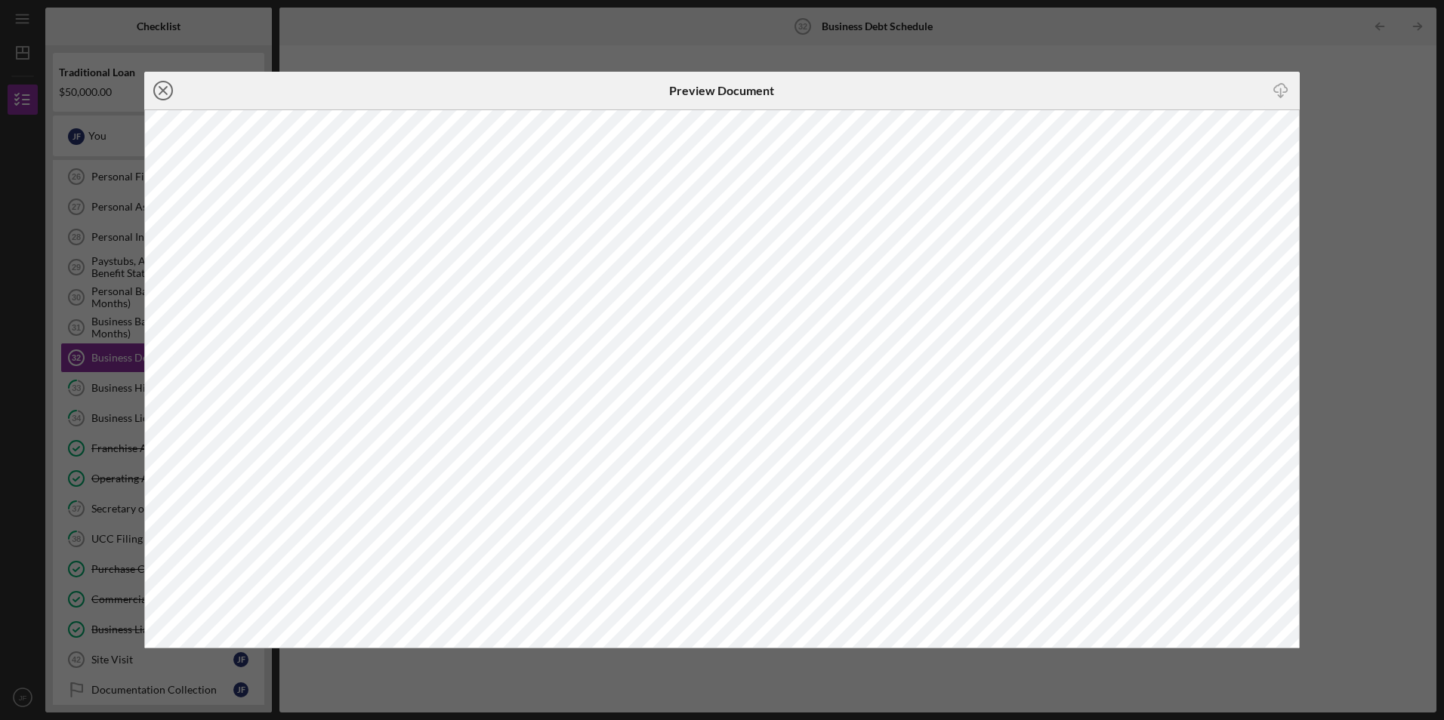
click at [162, 88] on icon "Icon/Close" at bounding box center [163, 91] width 38 height 38
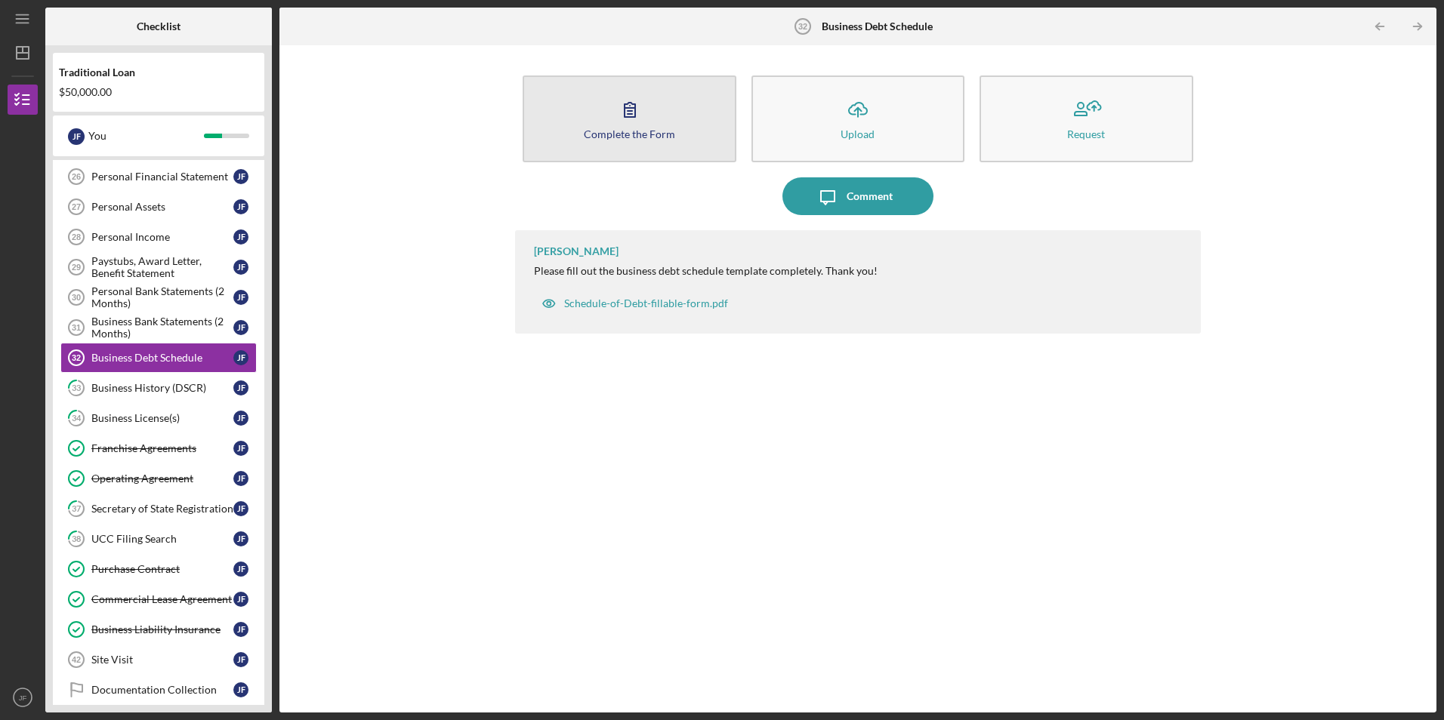
click at [646, 139] on div "Complete the Form" at bounding box center [629, 133] width 91 height 11
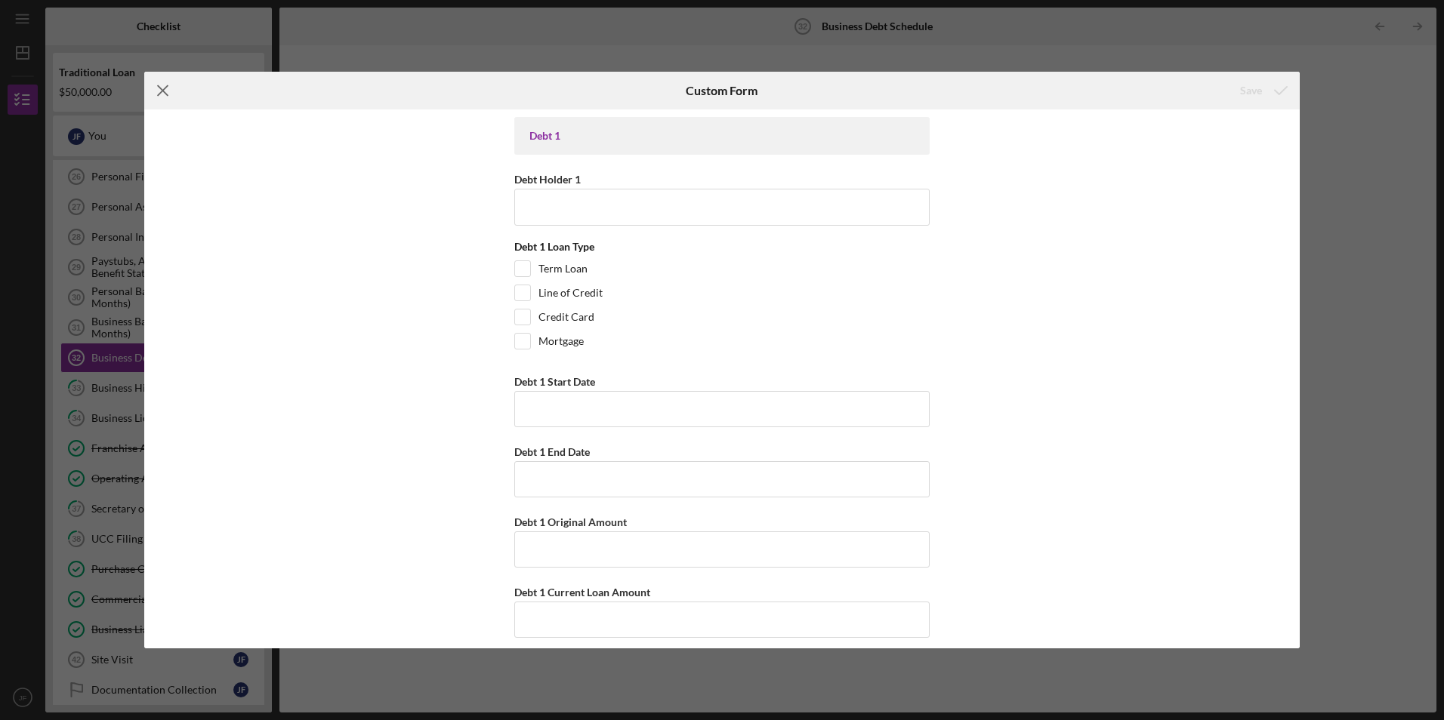
click at [169, 107] on icon "Icon/Menu Close" at bounding box center [163, 91] width 38 height 38
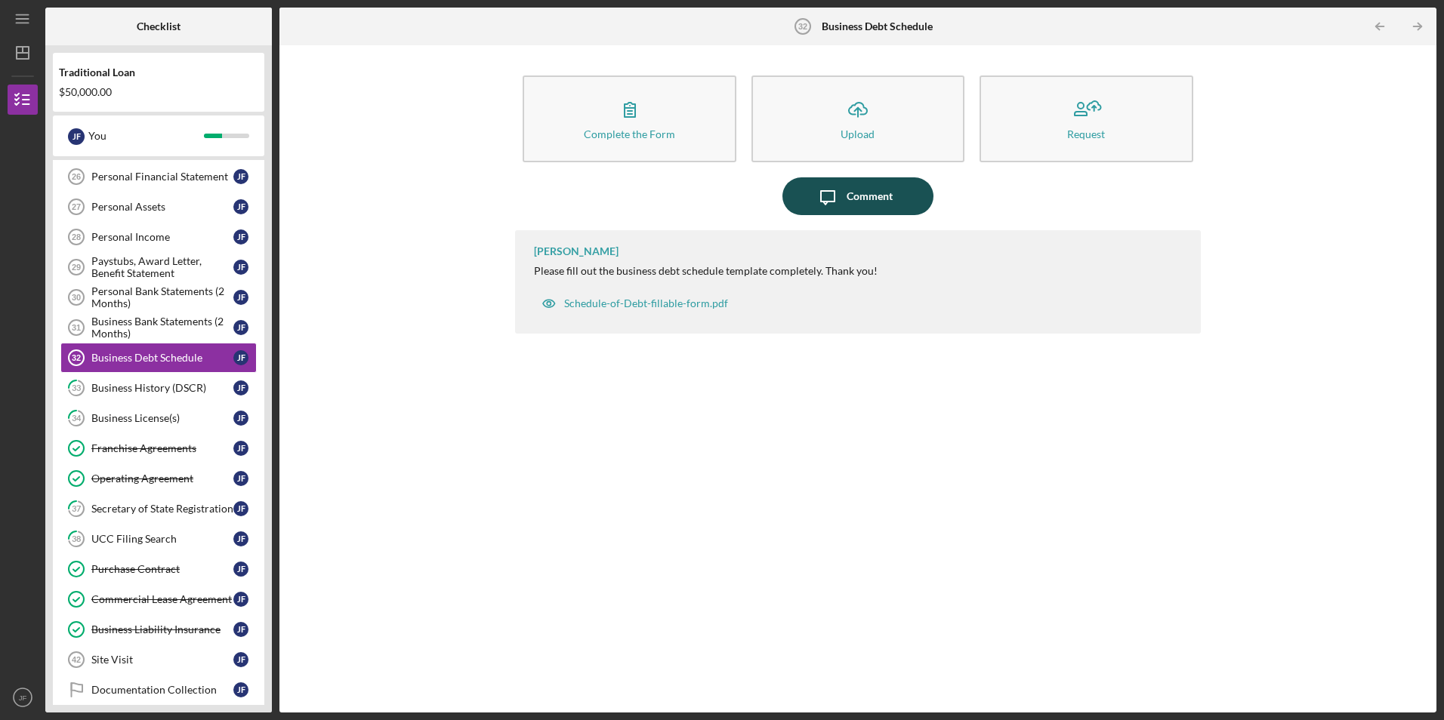
click at [872, 208] on div "Comment" at bounding box center [870, 196] width 46 height 38
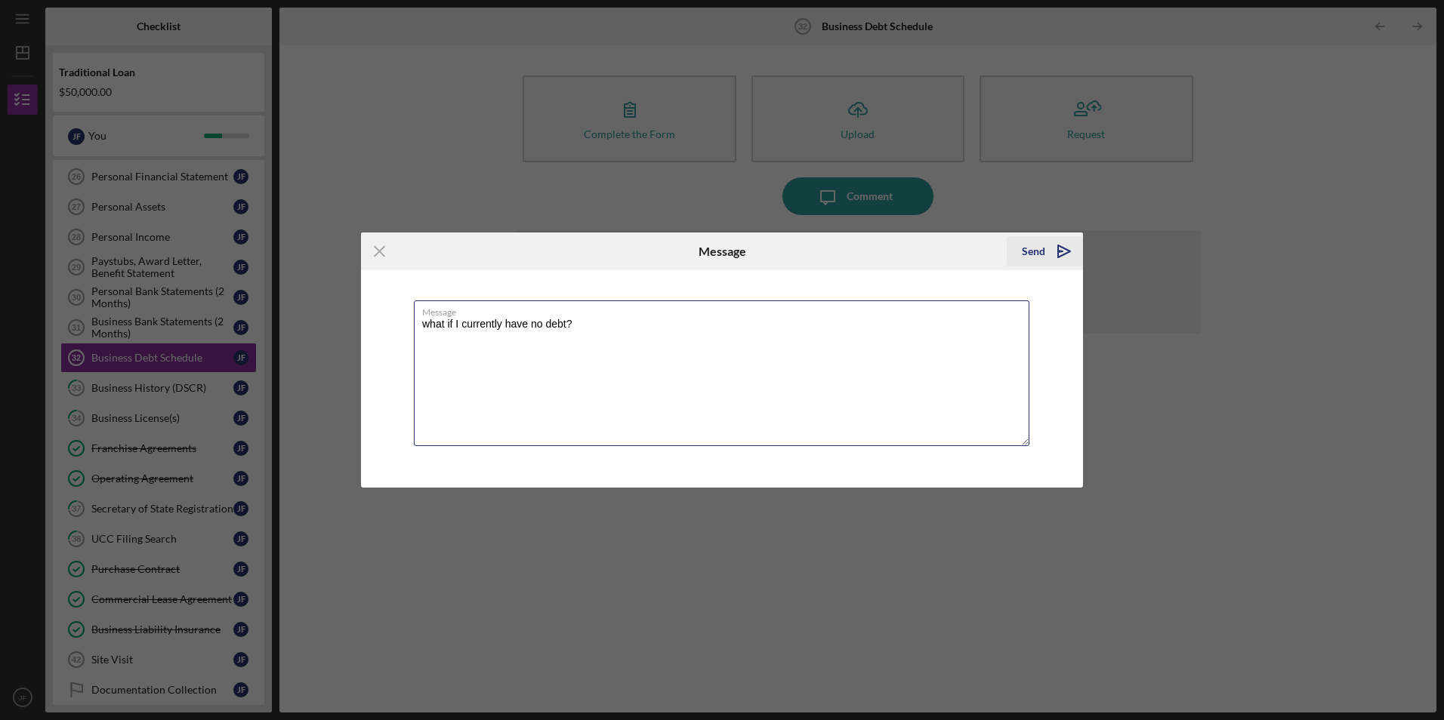
type textarea "what if I currently have no debt?"
click at [1044, 246] on button "Send Icon/icon-invite-send" at bounding box center [1045, 251] width 76 height 30
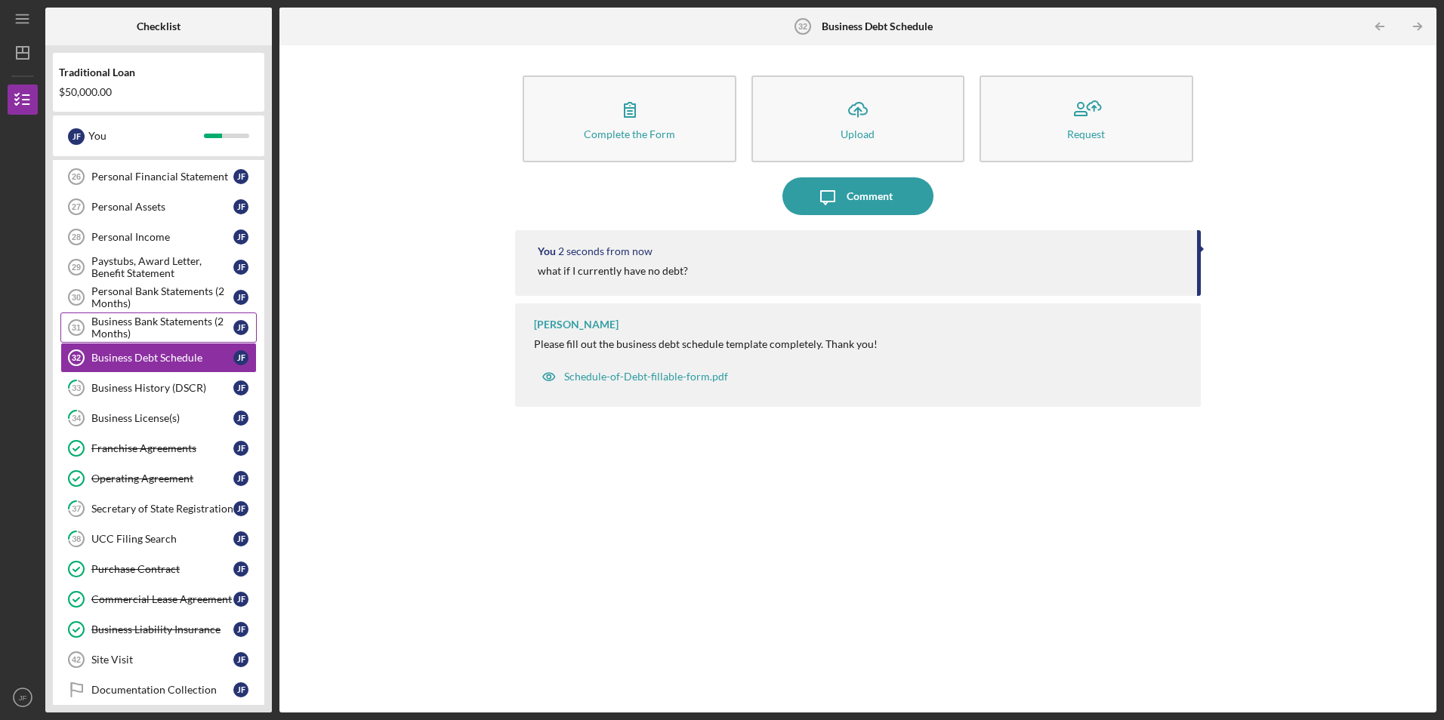
click at [167, 328] on div "Business Bank Statements (2 Months)" at bounding box center [162, 328] width 142 height 24
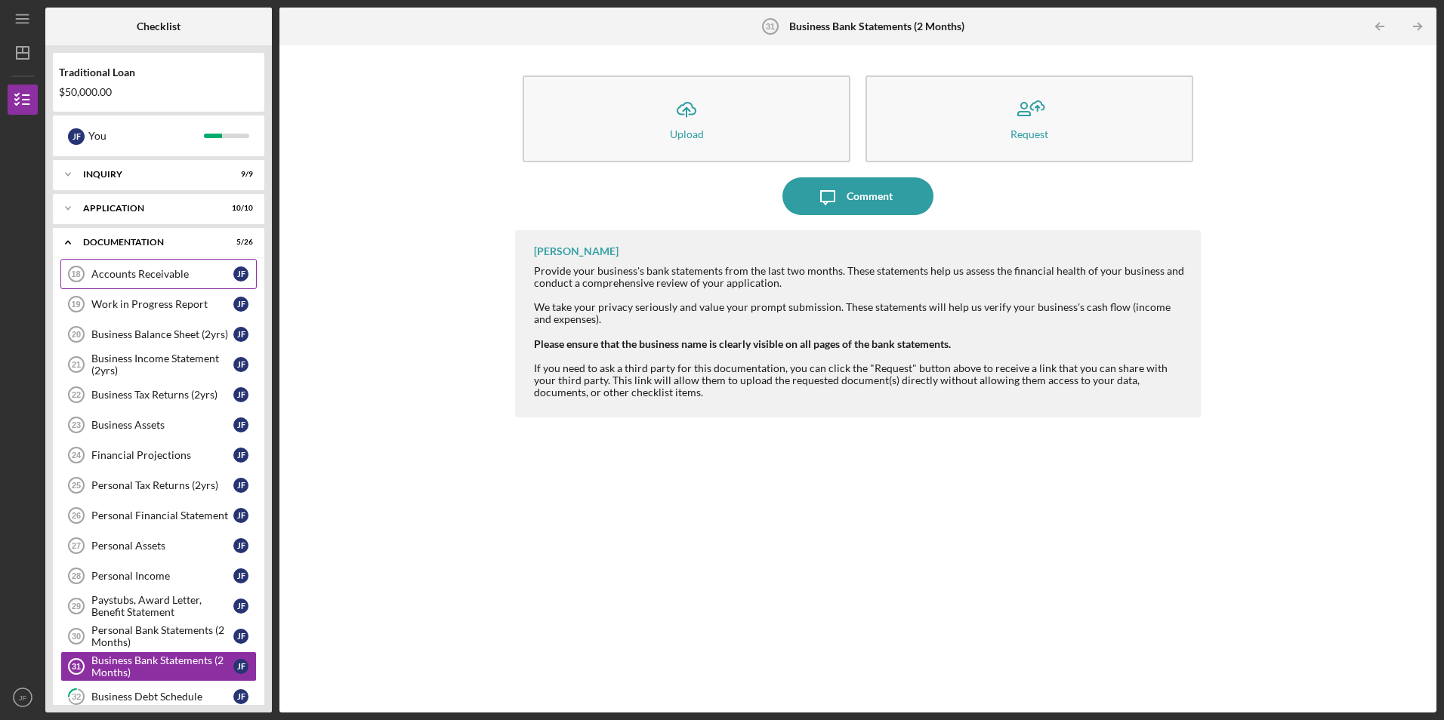
click at [159, 275] on div "Accounts Receivable" at bounding box center [162, 274] width 142 height 12
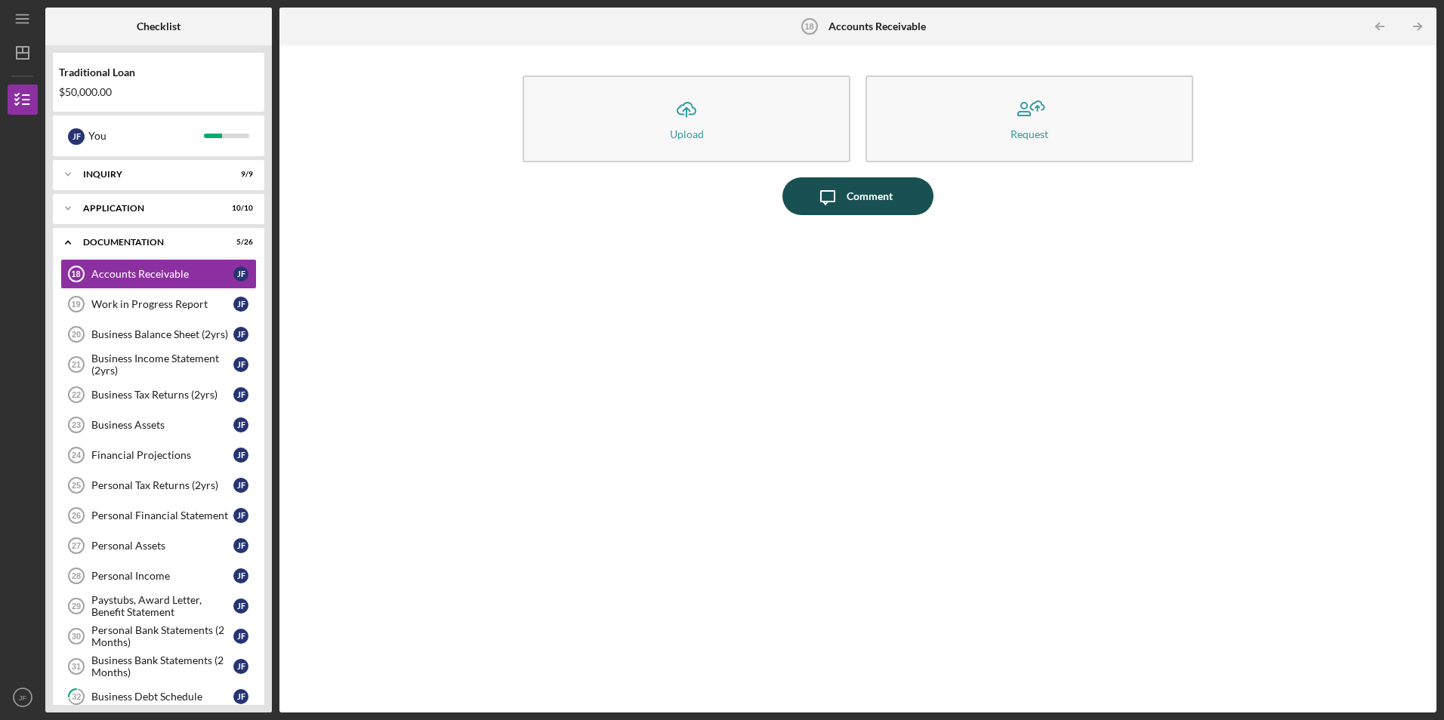
click at [838, 195] on icon "Icon/Message" at bounding box center [828, 196] width 38 height 38
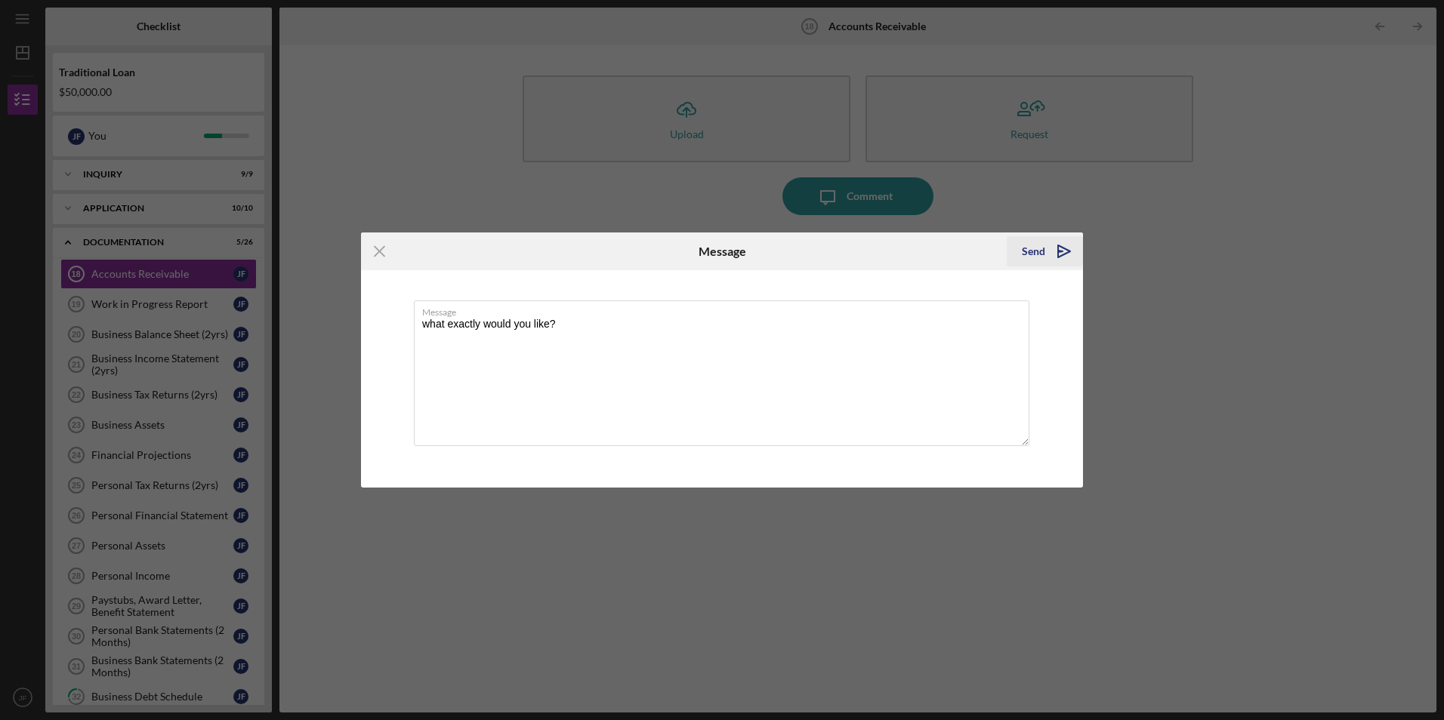
type textarea "what exactly would you like?"
click at [1037, 261] on div "Send" at bounding box center [1033, 251] width 23 height 30
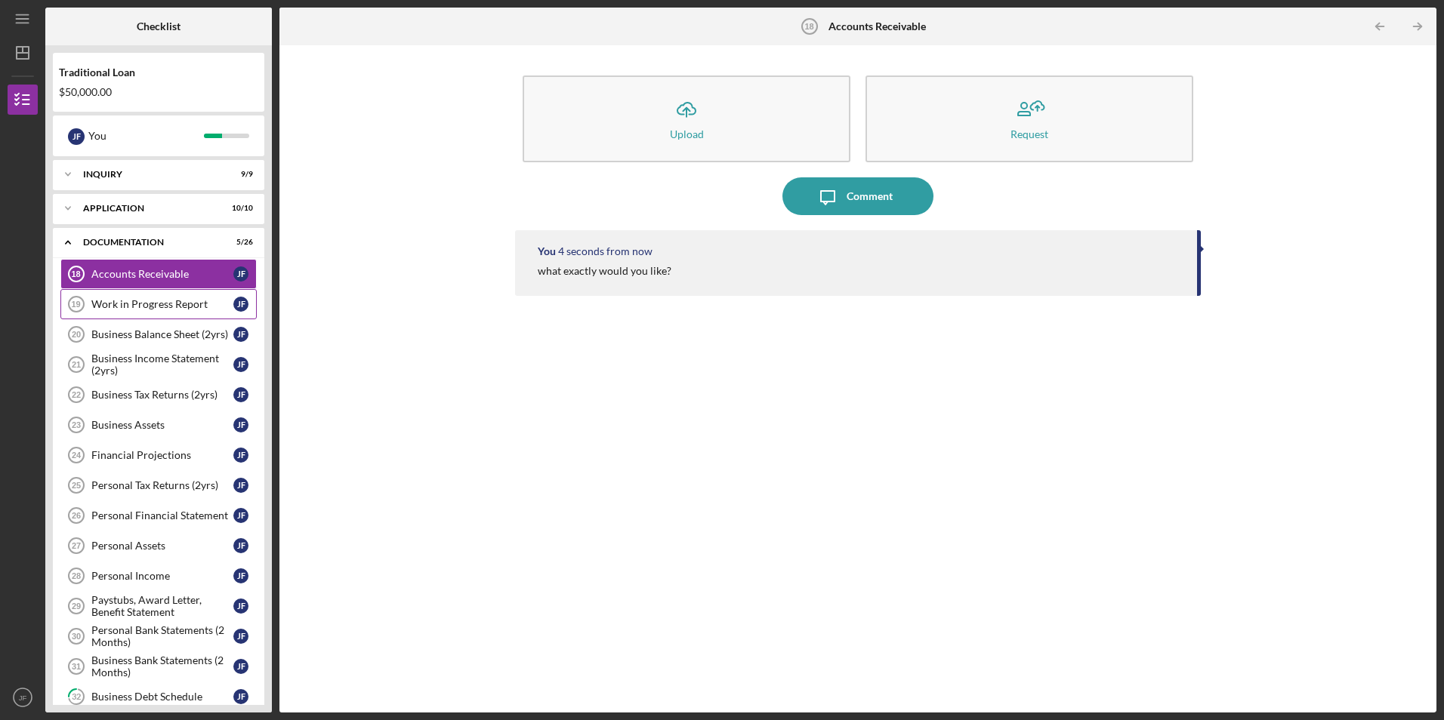
click at [169, 308] on div "Work in Progress Report" at bounding box center [162, 304] width 142 height 12
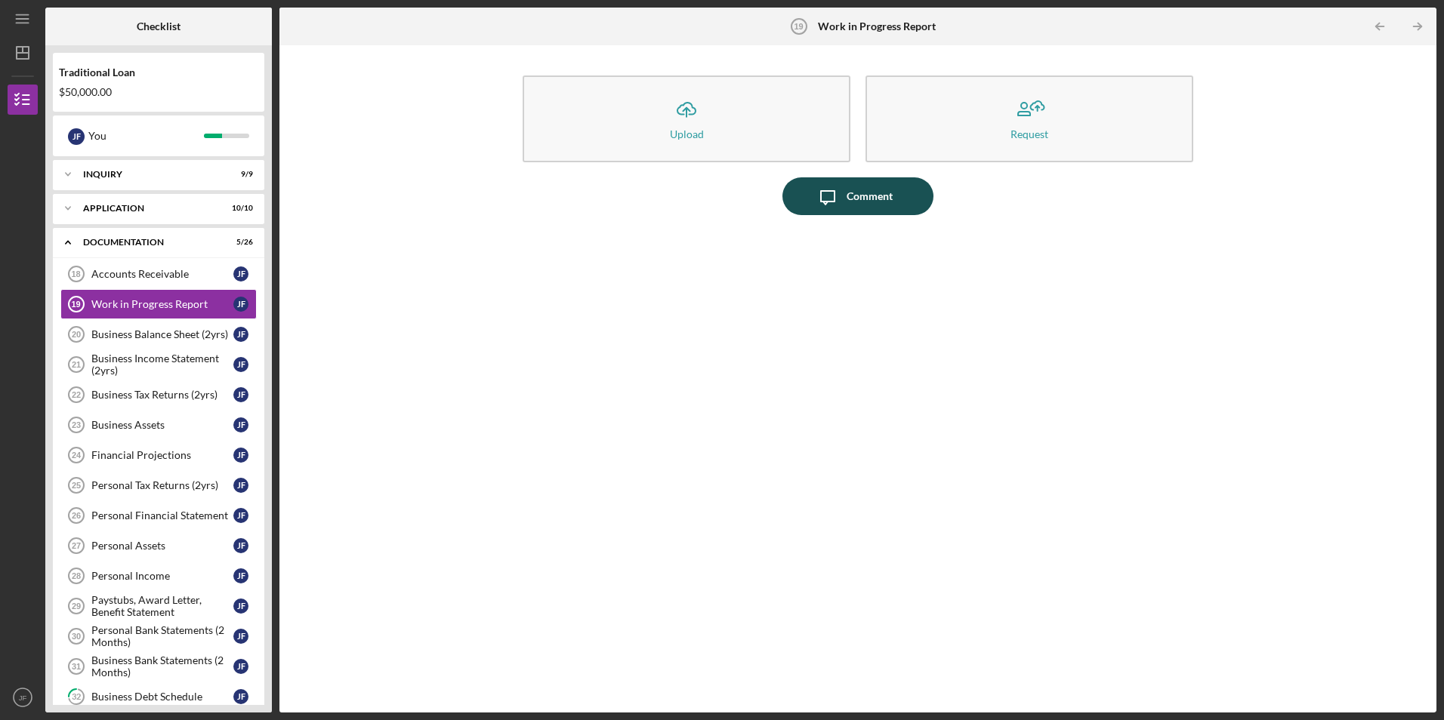
click at [878, 200] on div "Comment" at bounding box center [870, 196] width 46 height 38
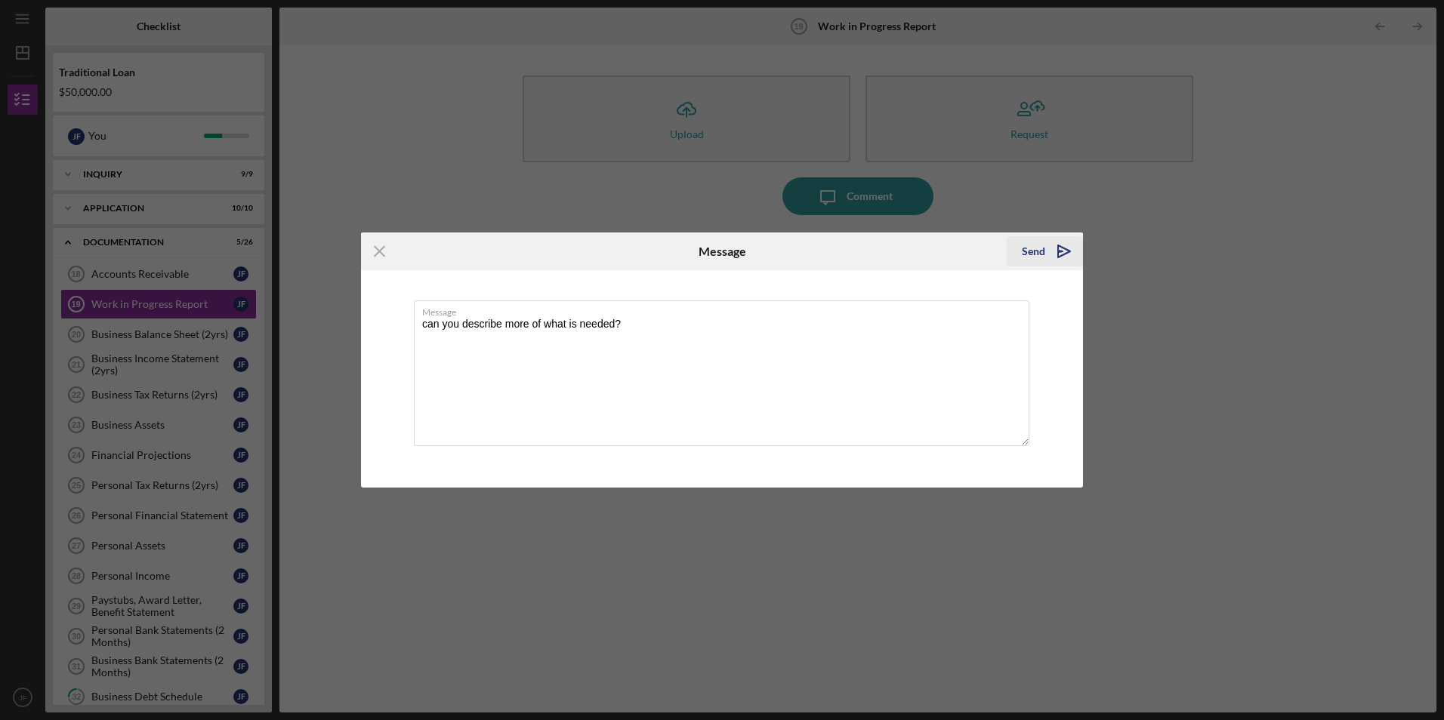
type textarea "can you describe more of what is needed?"
click at [1047, 243] on icon "Icon/icon-invite-send" at bounding box center [1064, 252] width 38 height 38
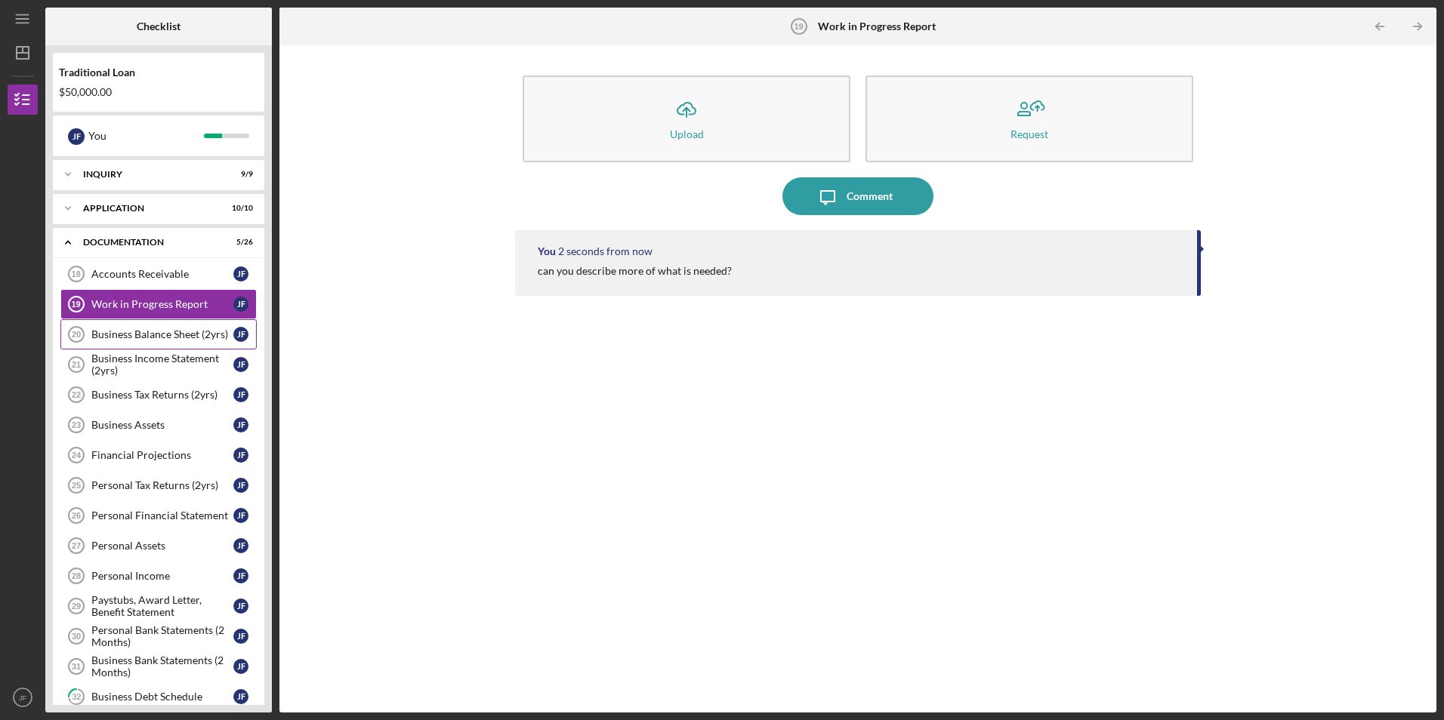
click at [145, 328] on link "Business Balance Sheet (2yrs) 20 Business Balance Sheet (2yrs) [PERSON_NAME]" at bounding box center [158, 334] width 196 height 30
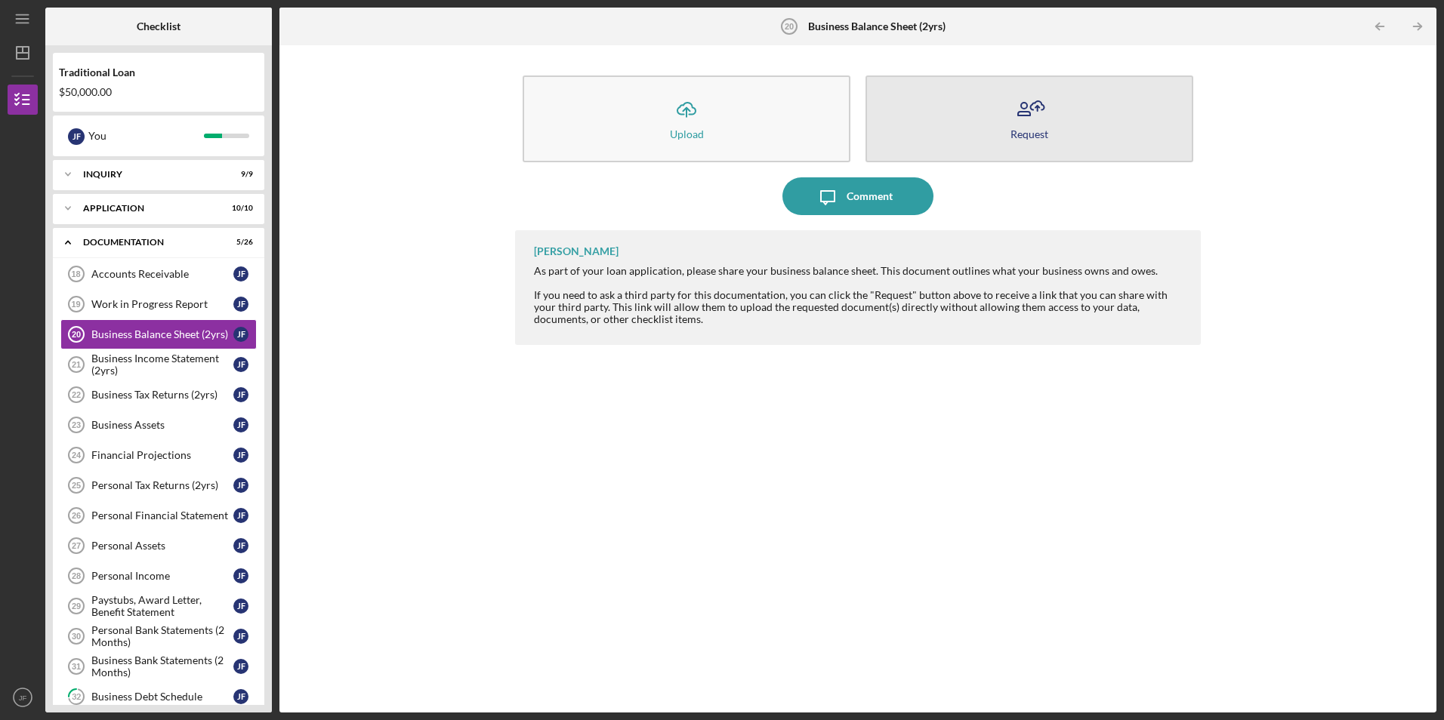
click at [1029, 120] on icon "button" at bounding box center [1029, 110] width 38 height 38
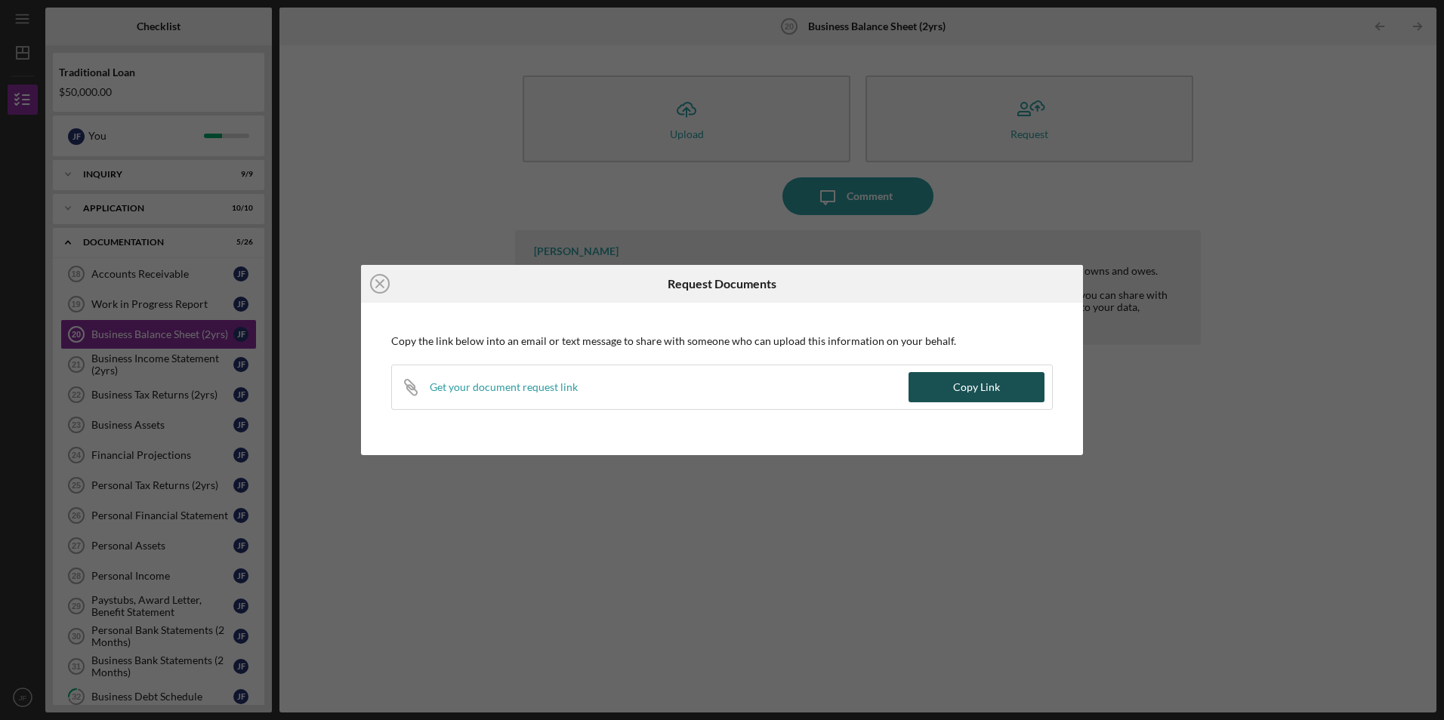
click at [961, 379] on div "Copy Link" at bounding box center [976, 387] width 47 height 30
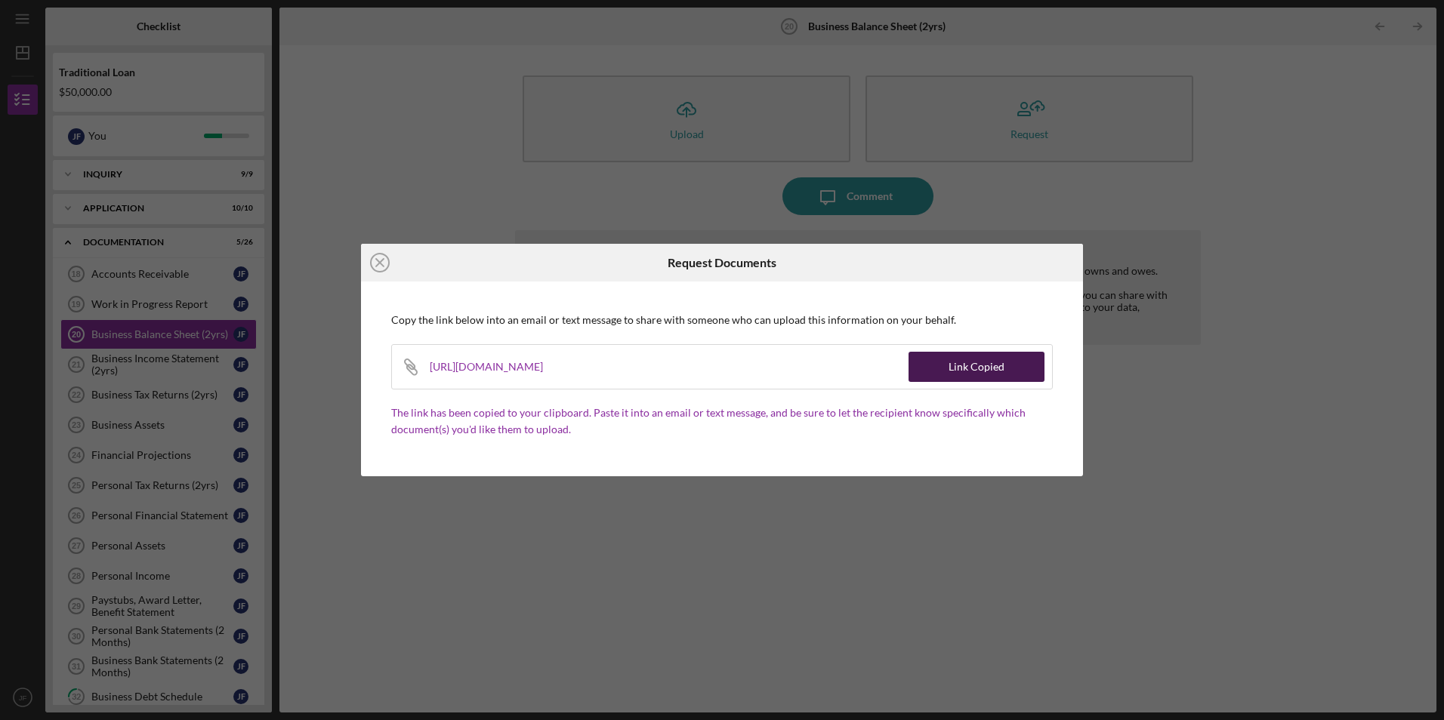
click at [946, 361] on button "Link Copied" at bounding box center [977, 367] width 136 height 30
click at [377, 261] on icon "Icon/Close" at bounding box center [380, 263] width 38 height 38
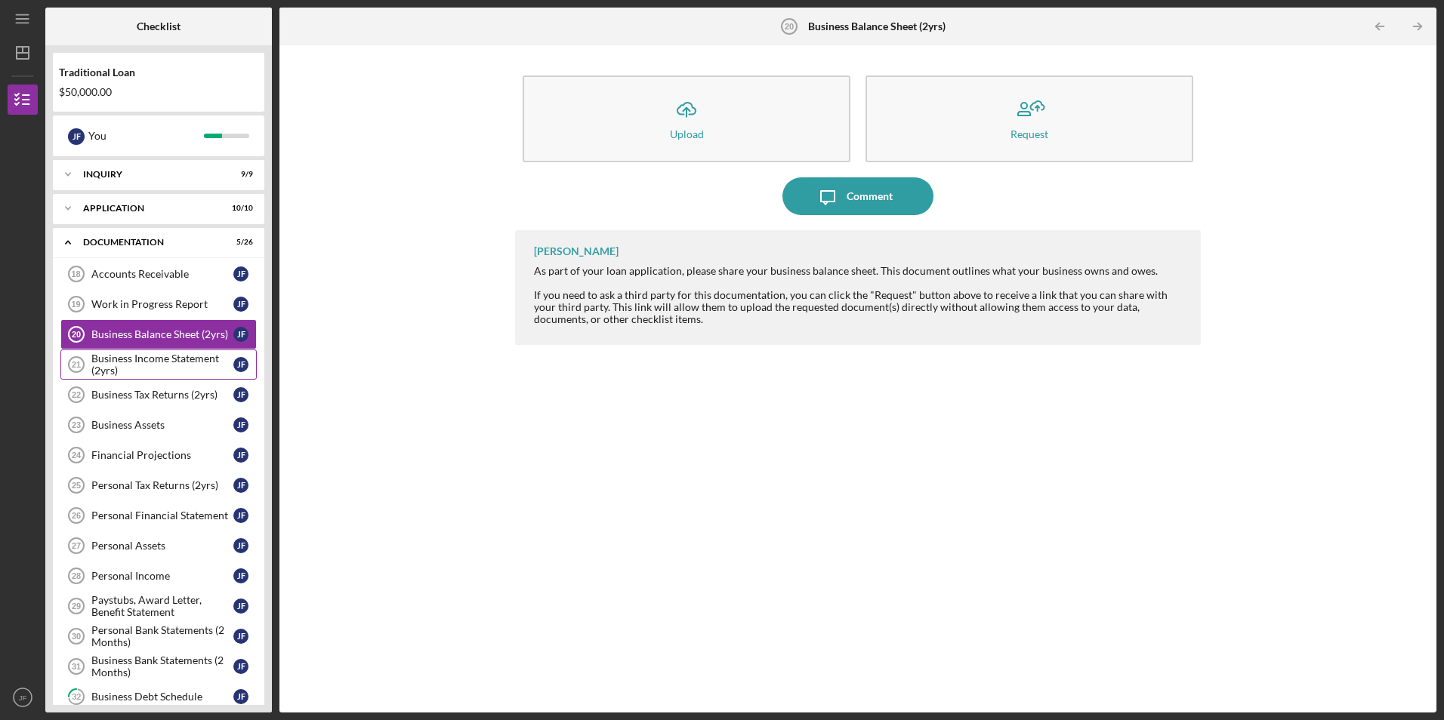
click at [184, 372] on div "Business Income Statement (2yrs)" at bounding box center [162, 365] width 142 height 24
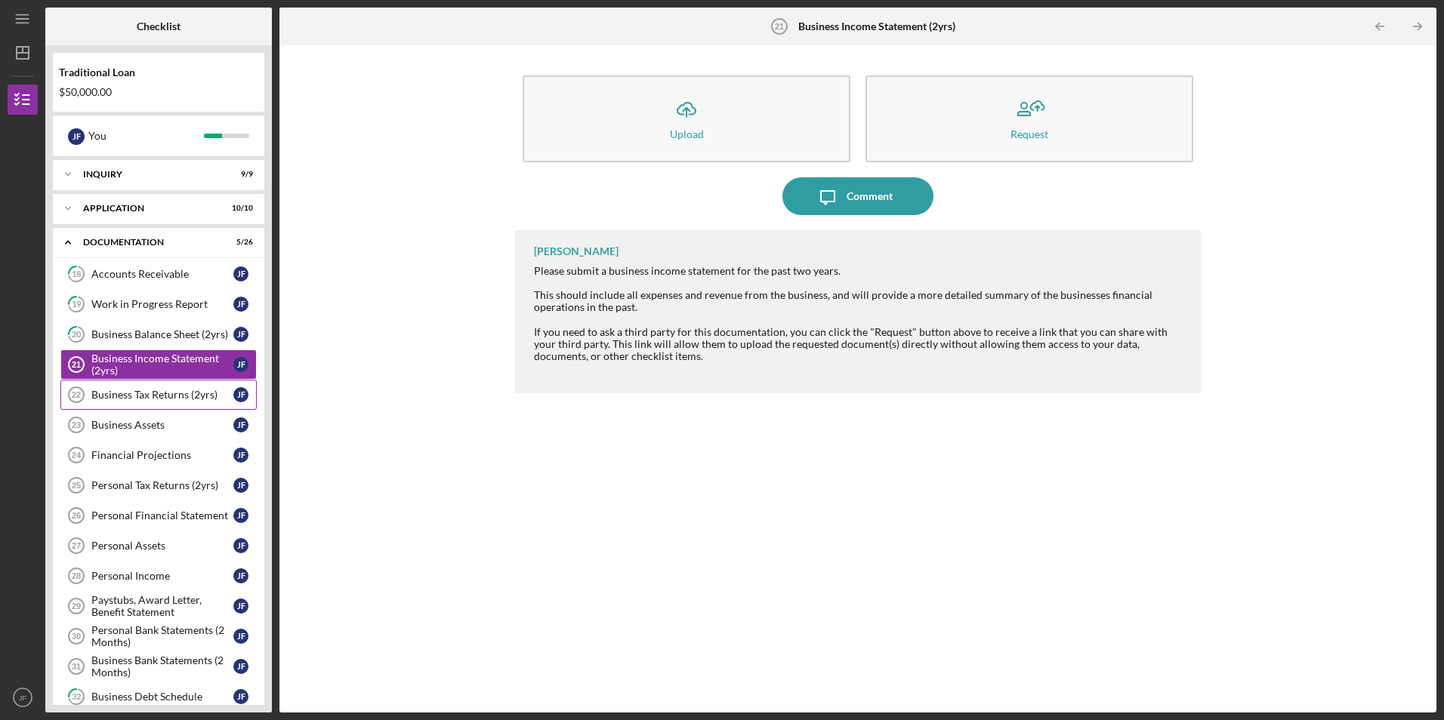
click at [182, 391] on div "Business Tax Returns (2yrs)" at bounding box center [162, 395] width 142 height 12
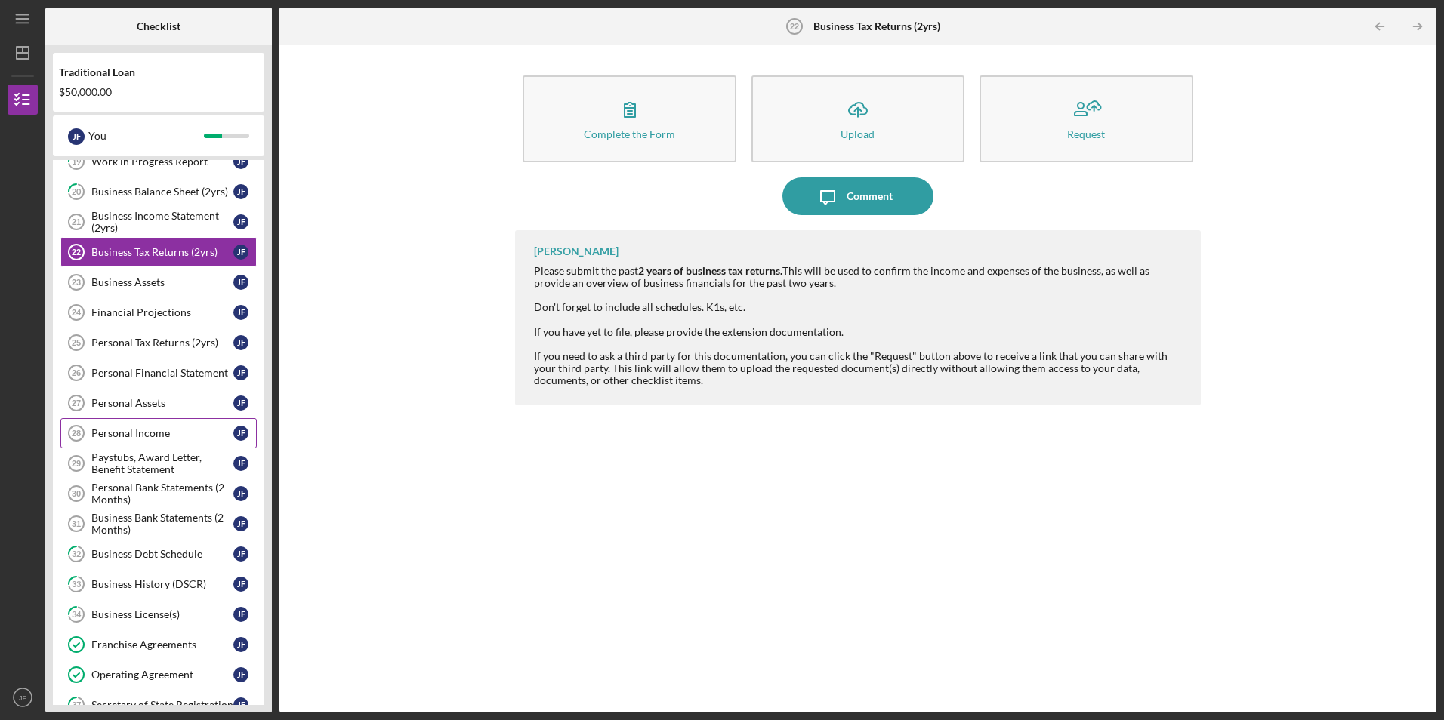
scroll to position [151, 0]
